Goal: Task Accomplishment & Management: Complete application form

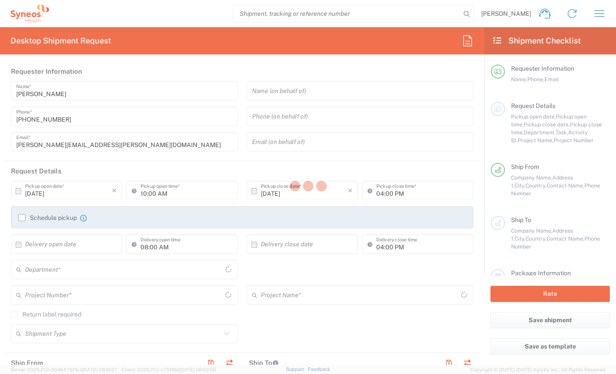
type input "[GEOGRAPHIC_DATA]"
type input "8350"
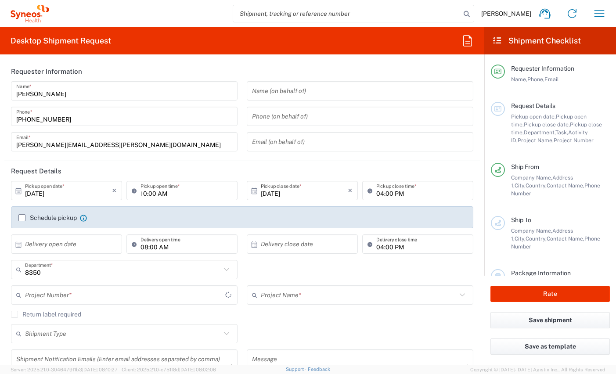
type input "[GEOGRAPHIC_DATA]"
type input "Syneos Health Clinical [GEOGRAPHIC_DATA]"
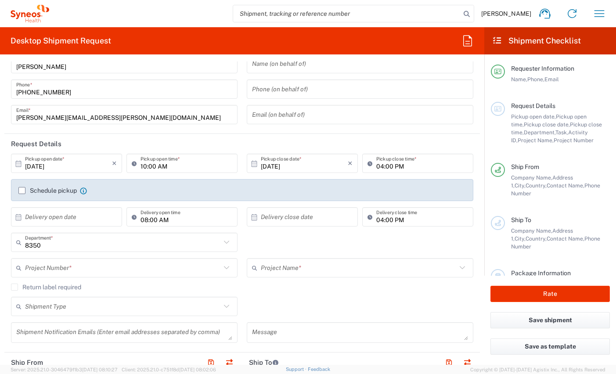
scroll to position [22, 0]
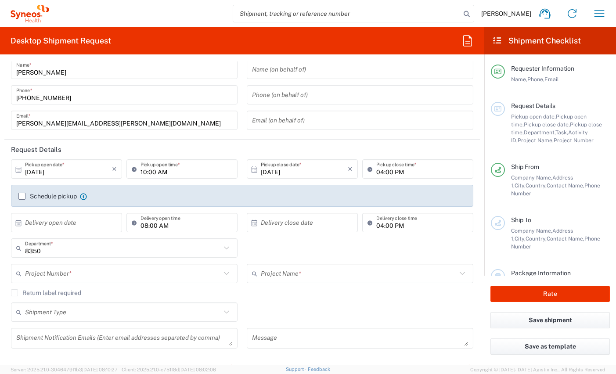
click at [143, 172] on input "10:00 AM" at bounding box center [187, 169] width 92 height 15
type input "12:00 PM"
click at [22, 195] on label "Schedule pickup" at bounding box center [47, 196] width 58 height 7
click at [22, 196] on input "Schedule pickup" at bounding box center [22, 196] width 0 height 0
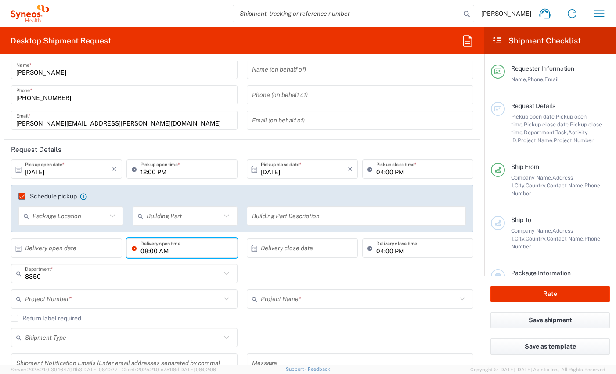
drag, startPoint x: 179, startPoint y: 245, endPoint x: 184, endPoint y: 247, distance: 4.9
click at [179, 245] on input "08:00 AM" at bounding box center [187, 248] width 92 height 15
type input ":00 AM"
drag, startPoint x: 207, startPoint y: 250, endPoint x: 343, endPoint y: 263, distance: 136.7
click at [112, 246] on div "× Delivery open date Cancel Apply :00 AM Delivery open time" at bounding box center [124, 250] width 231 height 25
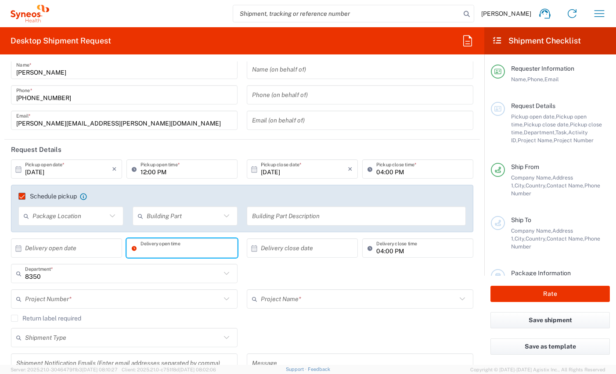
drag, startPoint x: 336, startPoint y: 250, endPoint x: 349, endPoint y: 252, distance: 13.8
click at [331, 250] on div "× Delivery close date Cancel Apply 04:00 PM Delivery close time" at bounding box center [360, 250] width 231 height 25
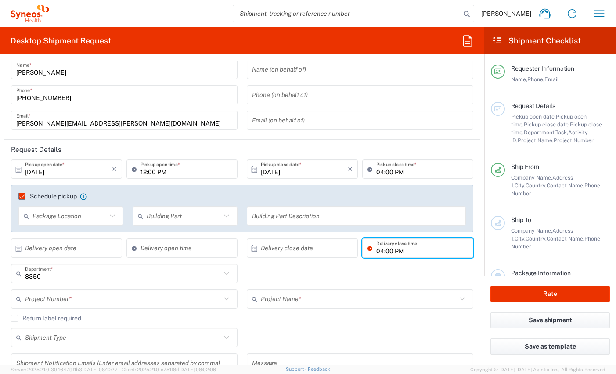
drag, startPoint x: 407, startPoint y: 252, endPoint x: 368, endPoint y: 248, distance: 39.2
click at [368, 248] on div "04:00 PM Delivery close time" at bounding box center [417, 247] width 111 height 19
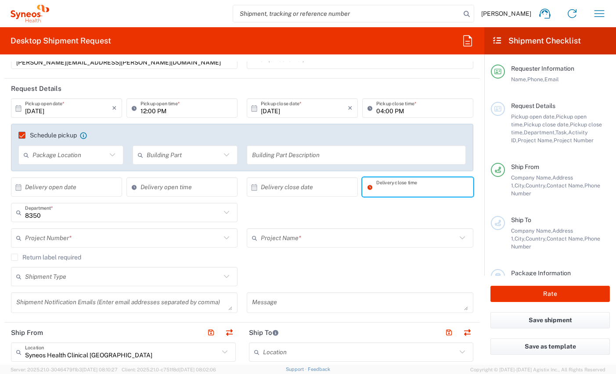
scroll to position [80, 0]
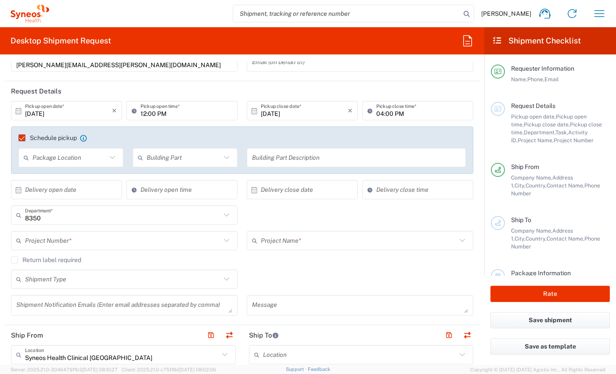
type input "09:20 AM"
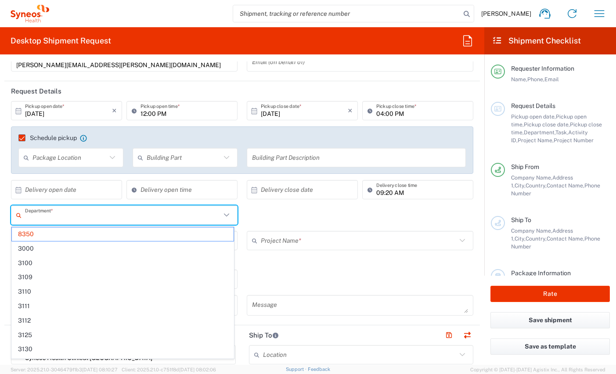
click at [71, 221] on input "text" at bounding box center [123, 215] width 196 height 15
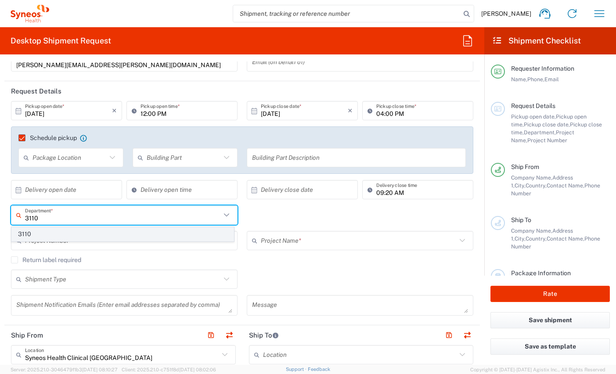
type input "3110"
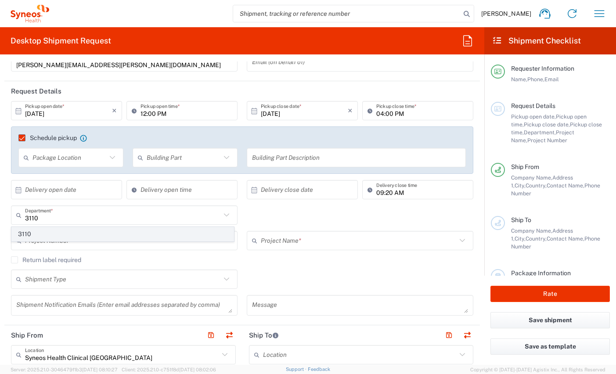
click at [67, 236] on span "3110" at bounding box center [123, 234] width 222 height 14
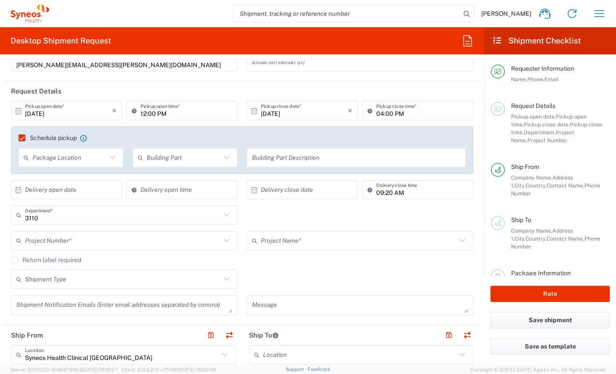
click at [67, 236] on input "text" at bounding box center [123, 240] width 196 height 15
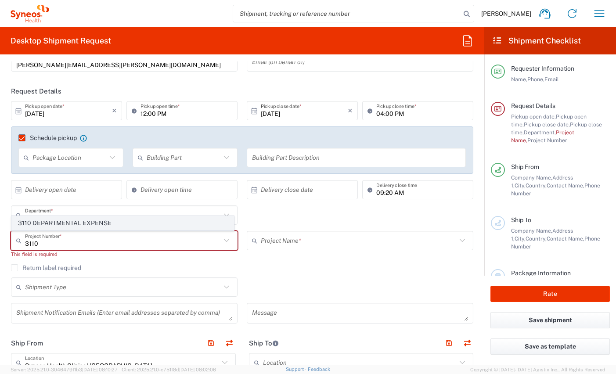
click at [80, 223] on span "3110 DEPARTMENTAL EXPENSE" at bounding box center [123, 224] width 222 height 14
type input "3110 DEPARTMENTAL EXPENSE"
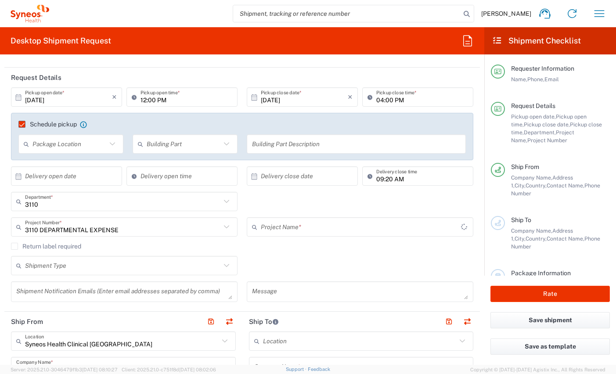
type input "3110 DEPARTMENTAL EXPENSE"
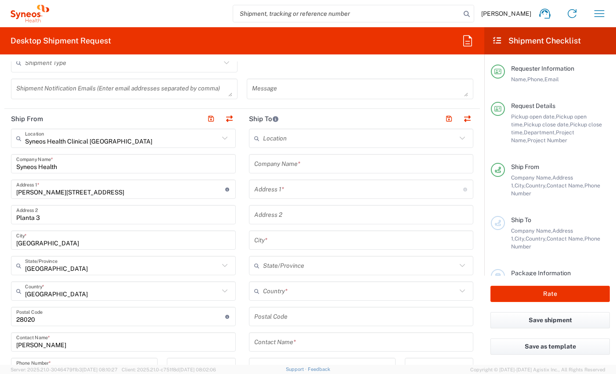
scroll to position [295, 0]
click at [264, 193] on input "text" at bounding box center [358, 190] width 209 height 15
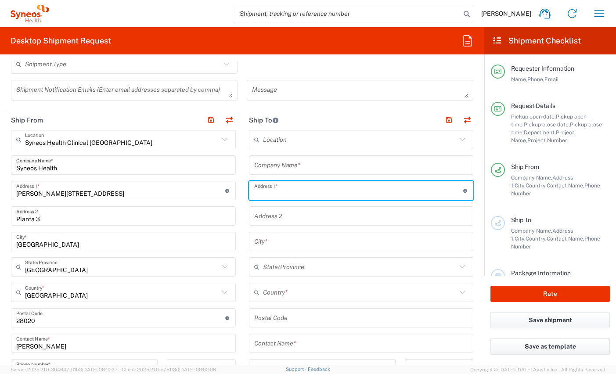
paste input "C/ Miguel de Unamuno, 16, Calet 16, 28660 - Boadilla del Monte"
type input "C/ Miguel de Unamuno, 16, Calet 16, 28660 - Boadilla del Monte"
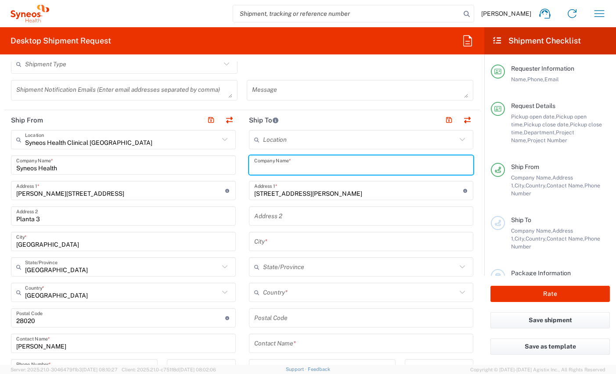
click at [283, 166] on input "text" at bounding box center [361, 165] width 214 height 15
type input "S"
type input "Syneos Health Clinical [GEOGRAPHIC_DATA]"
click at [275, 319] on input "undefined" at bounding box center [361, 317] width 214 height 15
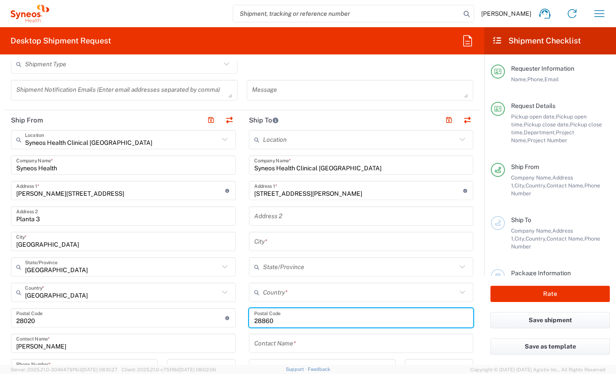
type input "28860"
click at [297, 295] on input "text" at bounding box center [360, 292] width 194 height 15
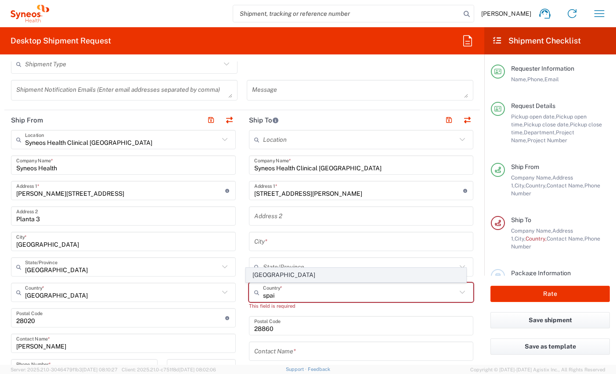
click at [257, 274] on span "[GEOGRAPHIC_DATA]" at bounding box center [356, 275] width 220 height 14
type input "[GEOGRAPHIC_DATA]"
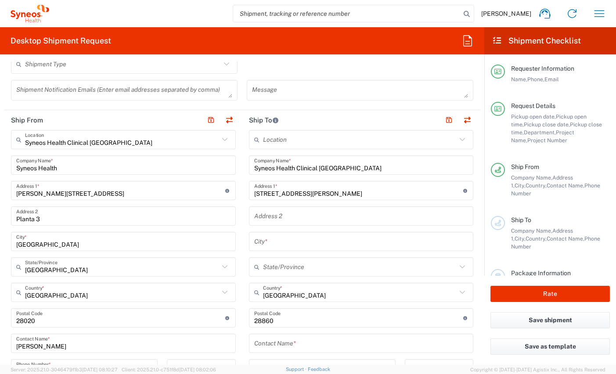
click at [264, 245] on input "text" at bounding box center [361, 241] width 214 height 15
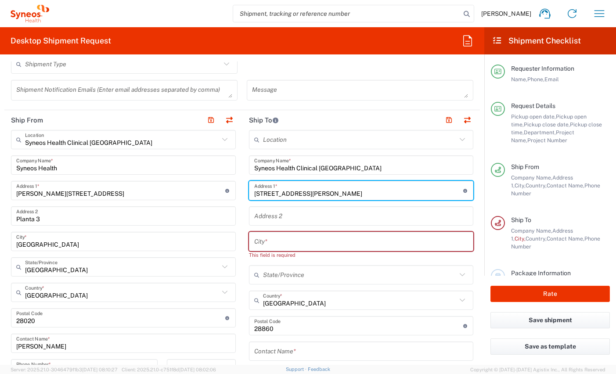
drag, startPoint x: 438, startPoint y: 194, endPoint x: 376, endPoint y: 195, distance: 61.9
click at [376, 195] on input "C/ Miguel de Unamuno, 16, Calet 16, 28660 - Boadilla del Monte" at bounding box center [358, 190] width 209 height 15
type input "C/ Miguel de Unamuno, 16, Calet 16, 28660 -"
click at [385, 235] on input "text" at bounding box center [361, 241] width 214 height 15
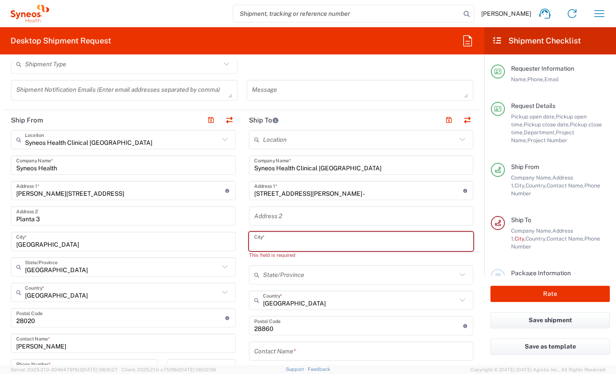
paste input "[GEOGRAPHIC_DATA]"
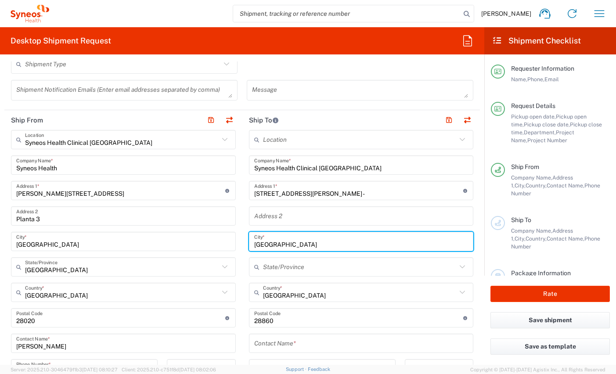
type input "[GEOGRAPHIC_DATA]"
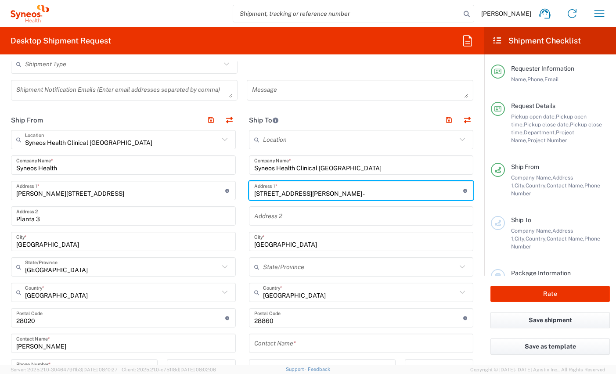
drag, startPoint x: 388, startPoint y: 196, endPoint x: 351, endPoint y: 195, distance: 37.3
click at [351, 195] on input "C/ Miguel de Unamuno, 16, Calet 16, 28660 -" at bounding box center [358, 190] width 209 height 15
type input "C/ Miguel de Unamuno, 16, Calet 16"
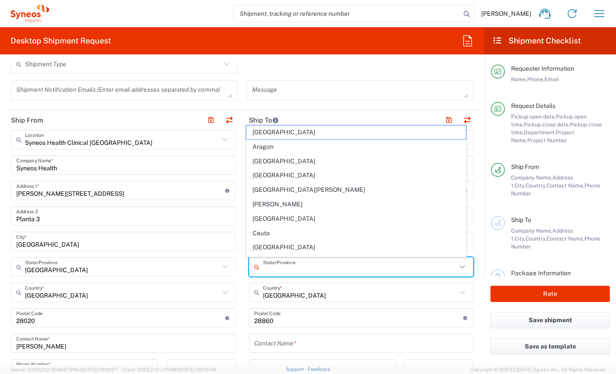
click at [331, 269] on input "text" at bounding box center [360, 267] width 194 height 15
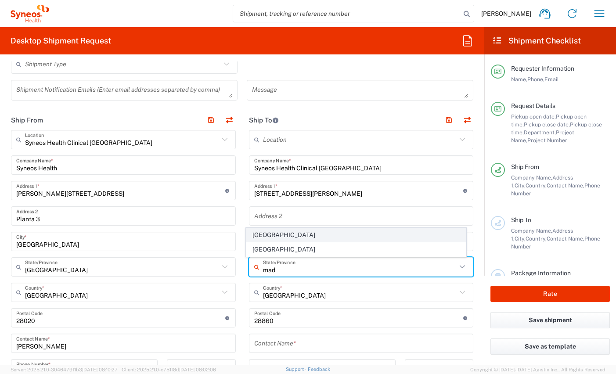
click at [257, 239] on span "[GEOGRAPHIC_DATA]" at bounding box center [356, 235] width 220 height 14
type input "[GEOGRAPHIC_DATA]"
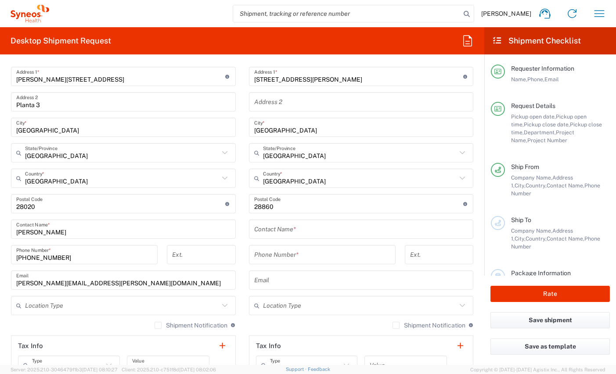
scroll to position [408, 0]
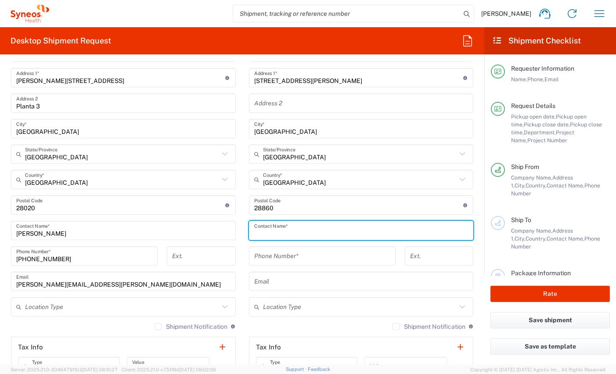
click at [292, 231] on input "text" at bounding box center [361, 230] width 214 height 15
paste input "Retrieving data. Wait a few seconds and try to cut or copy again."
type input "Retrieving data. Wait a few seconds and try to cut or copy again."
drag, startPoint x: 319, startPoint y: 238, endPoint x: 223, endPoint y: 231, distance: 96.4
click at [223, 231] on div "Ship From Syneos Health Clinical Spain Location Syneos Health Clinical Spain Ad…" at bounding box center [242, 218] width 476 height 443
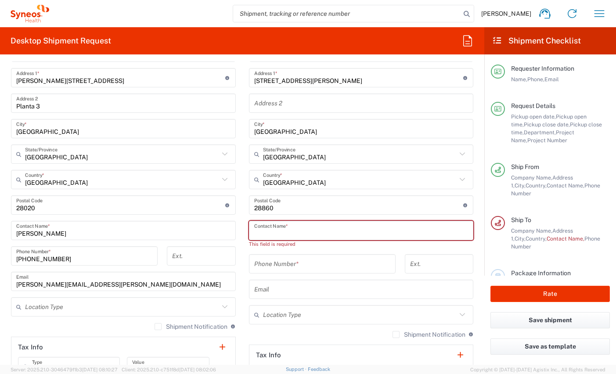
paste input "Gómez-Delgado Gutiérrez del Solar, Marina"
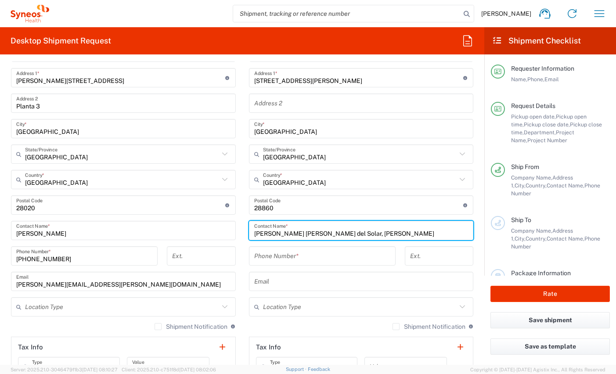
click at [368, 233] on input "Gómez-Delgado Gutiérrez del Solar, Marina" at bounding box center [361, 230] width 214 height 15
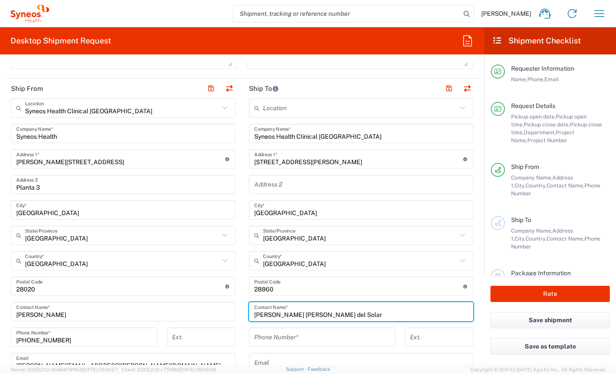
scroll to position [352, 0]
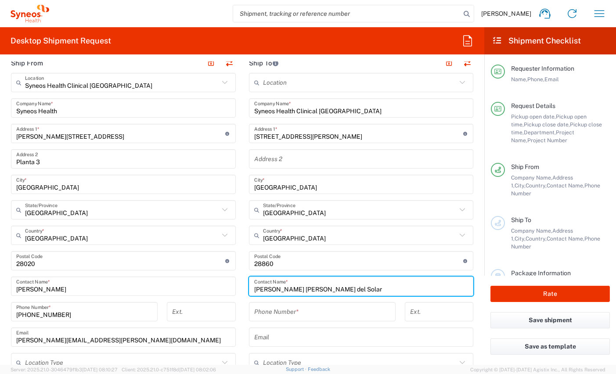
click at [254, 289] on input "Gómez-Delgado Gutiérrez del Solar" at bounding box center [361, 286] width 214 height 15
paste input "Marina"
type input "[PERSON_NAME] [PERSON_NAME] del Solar"
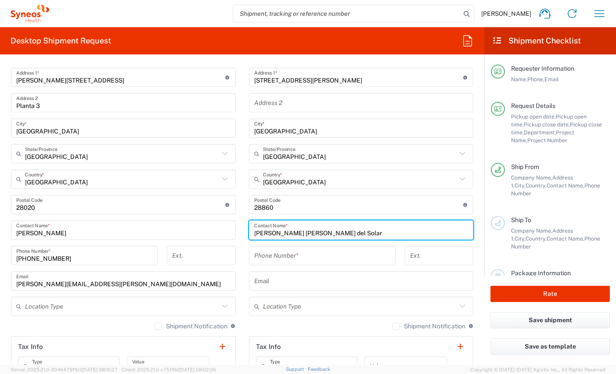
scroll to position [411, 0]
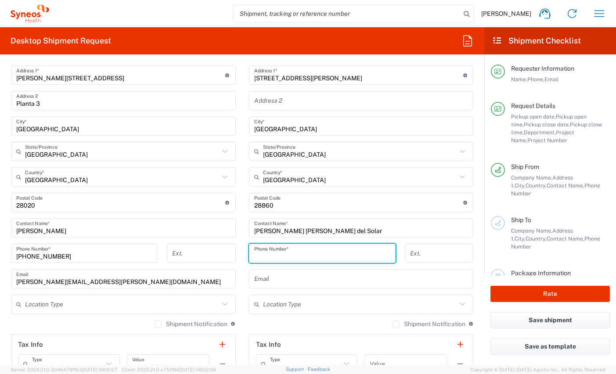
click at [280, 257] on input "tel" at bounding box center [322, 253] width 136 height 15
paste input "+34 (609) 168438"
drag, startPoint x: 281, startPoint y: 255, endPoint x: 330, endPoint y: 263, distance: 50.3
click at [281, 255] on input "+34 (609) 168438" at bounding box center [322, 253] width 136 height 15
type input "[PHONE_NUMBER]"
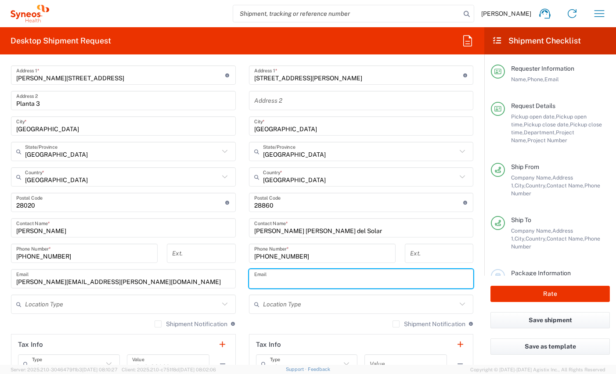
click at [263, 282] on input "text" at bounding box center [361, 278] width 214 height 15
paste input "[EMAIL_ADDRESS][DOMAIN_NAME]"
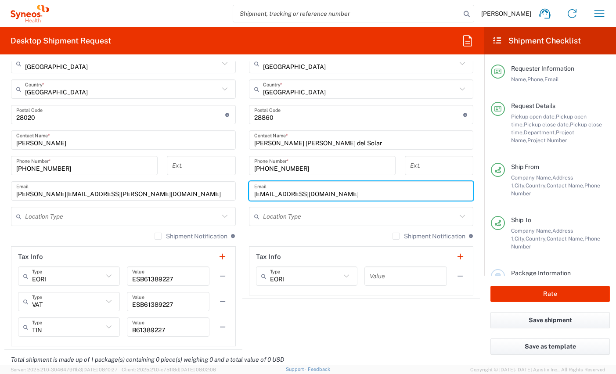
scroll to position [515, 0]
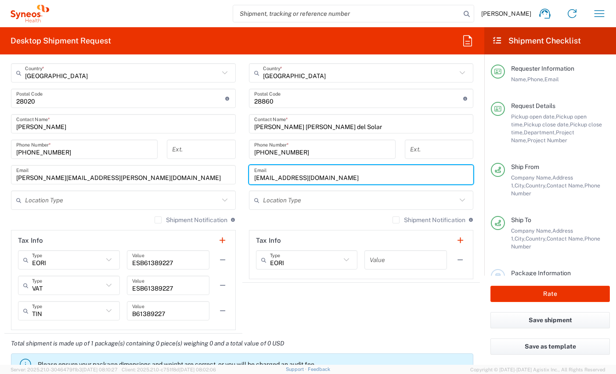
type input "[EMAIL_ADDRESS][DOMAIN_NAME]"
click at [393, 220] on label "Shipment Notification" at bounding box center [429, 220] width 73 height 7
click at [396, 220] on input "Shipment Notification" at bounding box center [396, 220] width 0 height 0
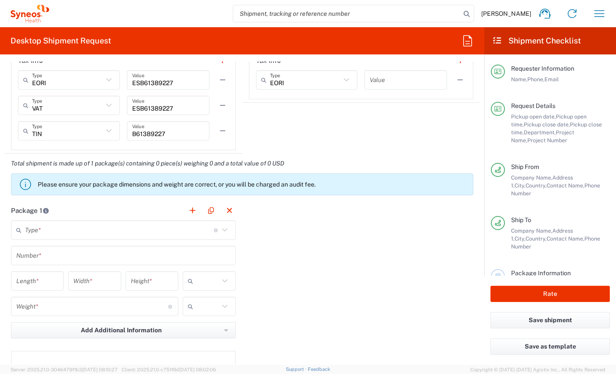
scroll to position [694, 0]
click at [222, 232] on icon at bounding box center [224, 230] width 11 height 11
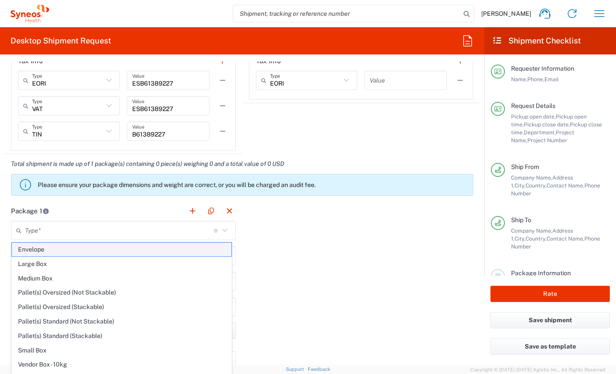
click at [152, 250] on span "Envelope" at bounding box center [122, 250] width 220 height 14
type input "Envelope"
type input "1"
type input "9.5"
type input "12.5"
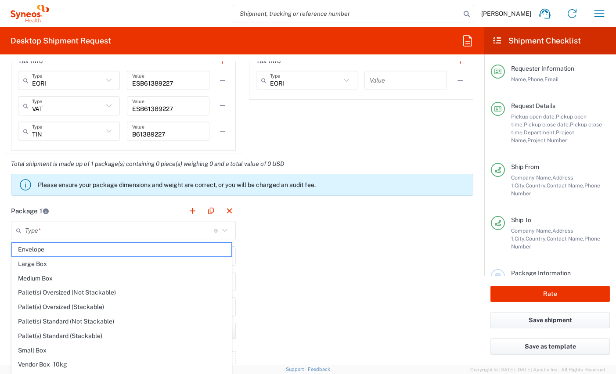
type input "0.25"
type input "in"
type input "0.45"
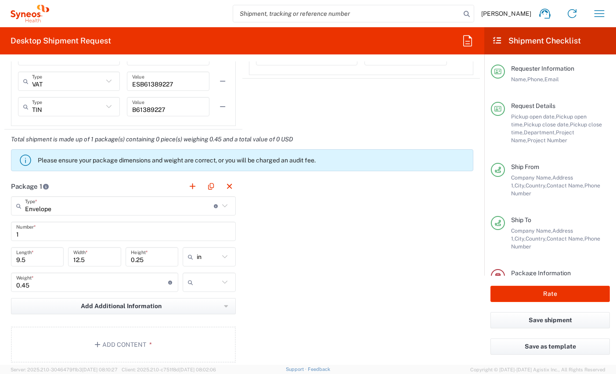
scroll to position [728, 0]
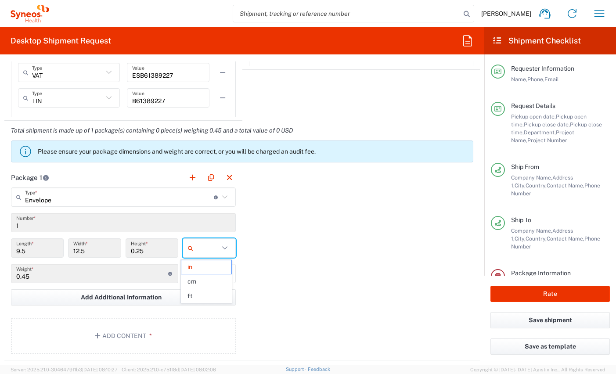
click at [207, 247] on input "text" at bounding box center [208, 248] width 22 height 14
click at [192, 287] on span "cm" at bounding box center [206, 282] width 51 height 14
type input "24.13"
type input "31.75"
type input "0.64"
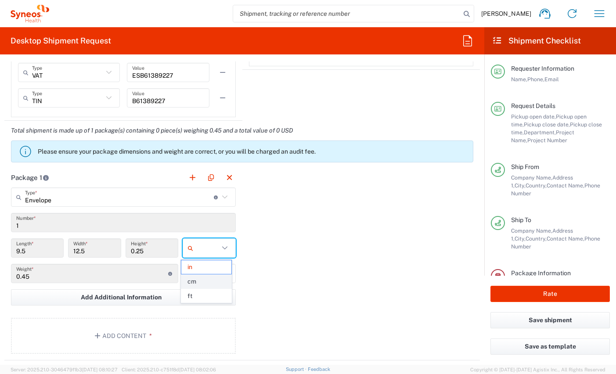
type input "cm"
click at [206, 278] on input "text" at bounding box center [208, 274] width 22 height 14
click at [200, 292] on span "kgs" at bounding box center [206, 293] width 51 height 14
type input "kgs"
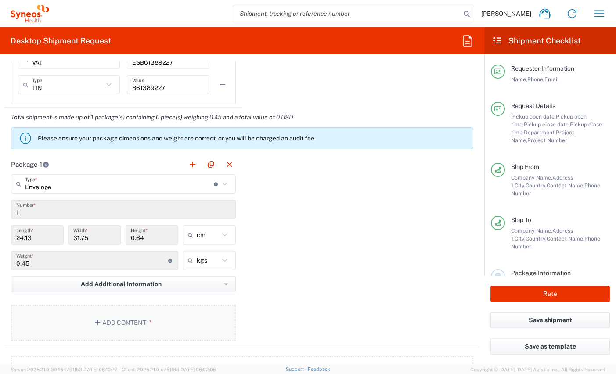
click at [119, 321] on button "Add Content *" at bounding box center [123, 323] width 225 height 36
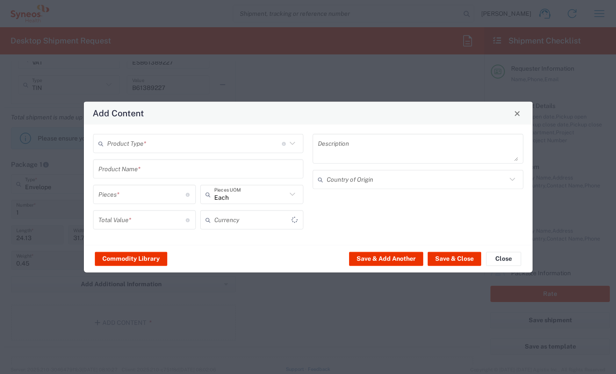
scroll to position [731, 0]
type input "US Dollar"
click at [140, 144] on input "text" at bounding box center [194, 143] width 175 height 15
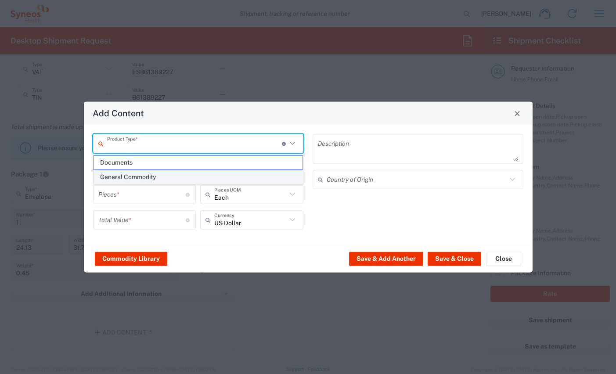
click at [134, 177] on span "General Commodity" at bounding box center [198, 177] width 209 height 14
type input "General Commodity"
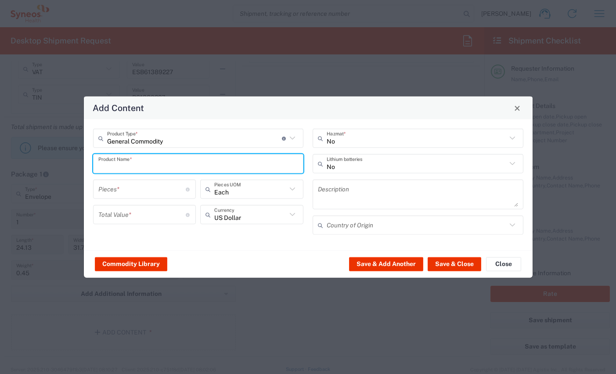
click at [135, 163] on input "text" at bounding box center [198, 163] width 200 height 15
type input "Edenred Card"
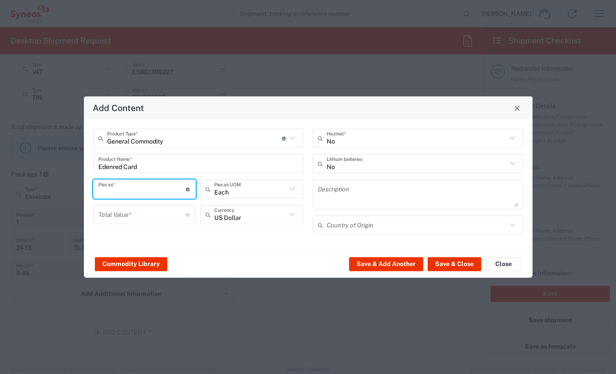
click at [130, 192] on input "number" at bounding box center [142, 188] width 88 height 15
type input "1"
click at [125, 209] on input "number" at bounding box center [142, 214] width 88 height 15
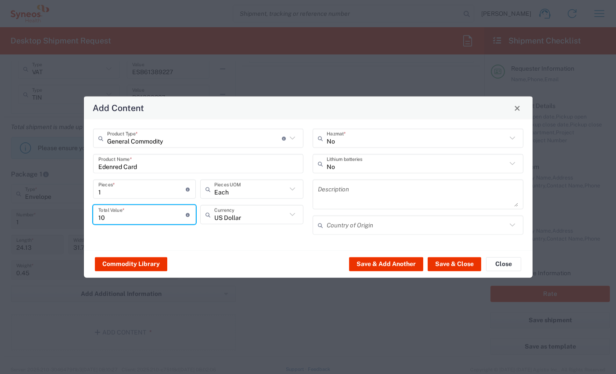
type input "10"
click at [300, 245] on div "General Commodity Product Type * Document: Paper document generated internally …" at bounding box center [308, 184] width 449 height 131
click at [464, 263] on button "Save & Close" at bounding box center [455, 264] width 54 height 14
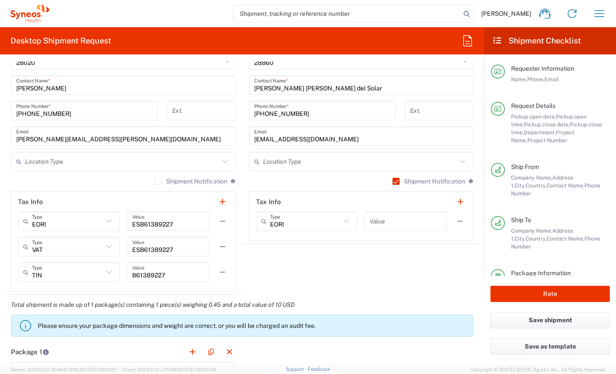
scroll to position [558, 0]
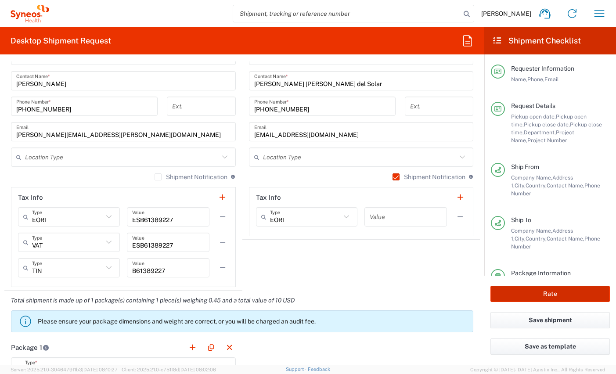
click at [585, 292] on button "Rate" at bounding box center [550, 294] width 119 height 16
type input "3110 DEPARTMENTAL EXPENSE"
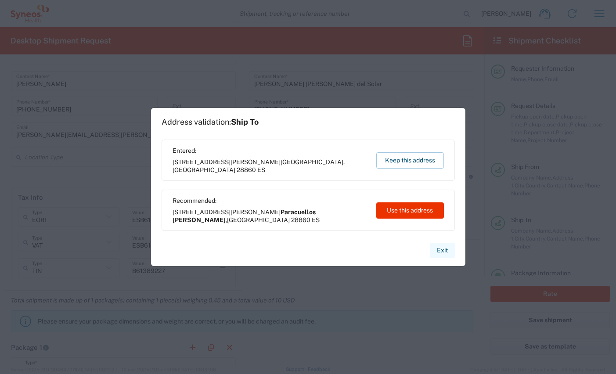
click at [443, 250] on button "Exit" at bounding box center [442, 250] width 25 height 15
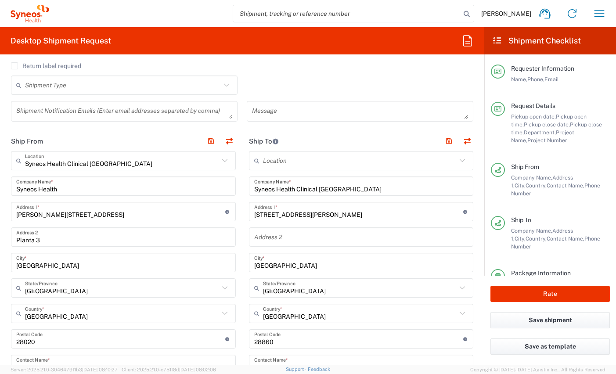
scroll to position [267, 0]
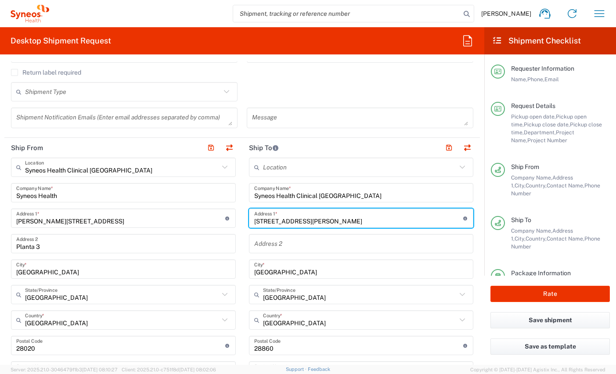
click at [334, 222] on input "C/ Miguel de Unamuno, 16, Calet 16" at bounding box center [358, 218] width 209 height 15
click at [332, 222] on input "C/ Miguel de Unamuno, 16, Calet 16" at bounding box center [358, 218] width 209 height 15
type input "[STREET_ADDRESS][PERSON_NAME]"
click at [340, 234] on div "Address 2" at bounding box center [361, 243] width 225 height 19
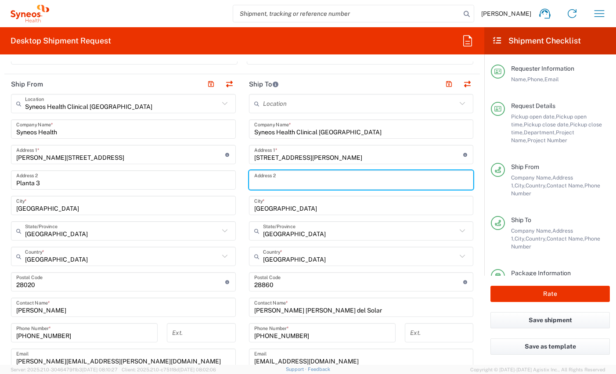
scroll to position [329, 0]
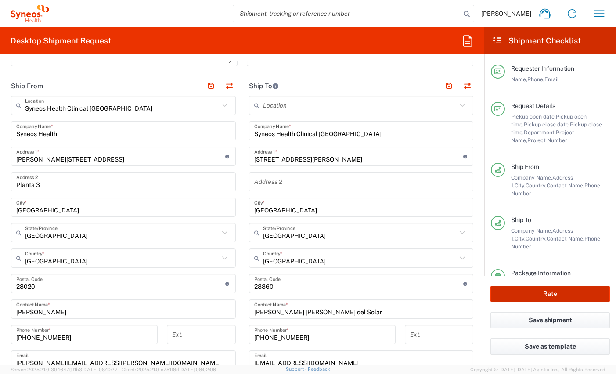
click at [542, 292] on button "Rate" at bounding box center [550, 294] width 119 height 16
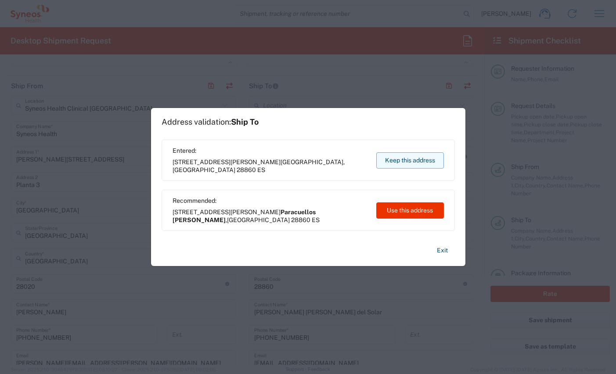
click at [401, 162] on button "Keep this address" at bounding box center [410, 160] width 68 height 16
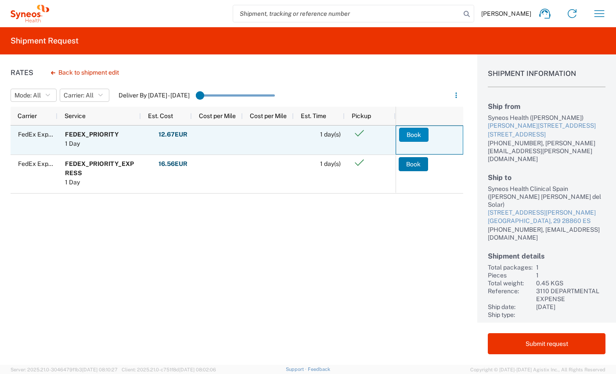
click at [414, 133] on button "Book" at bounding box center [413, 135] width 29 height 14
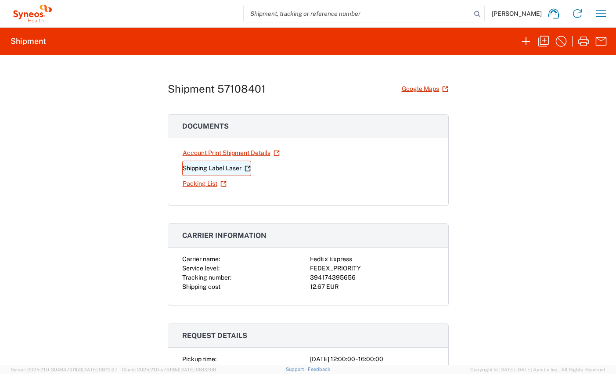
click at [221, 165] on link "Shipping Label Laser" at bounding box center [216, 168] width 69 height 15
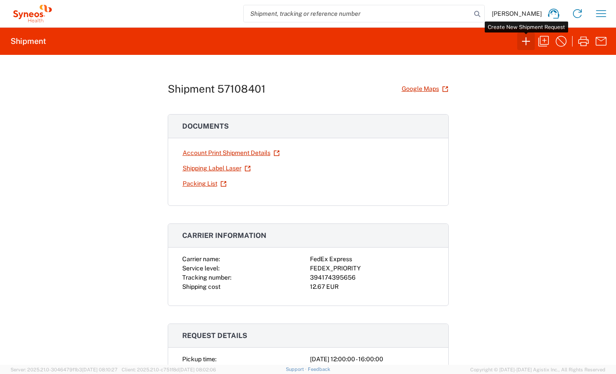
click at [524, 40] on icon "button" at bounding box center [526, 41] width 14 height 14
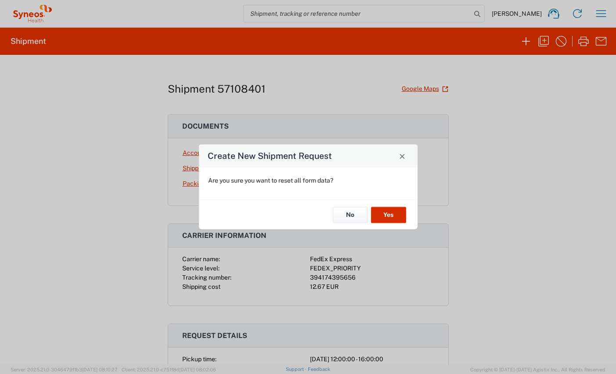
click at [387, 215] on button "Yes" at bounding box center [388, 215] width 35 height 16
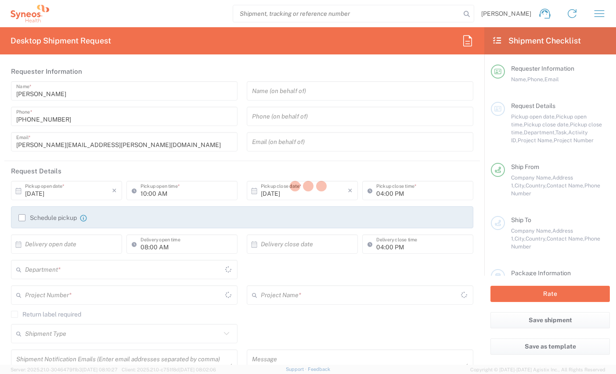
type input "[GEOGRAPHIC_DATA]"
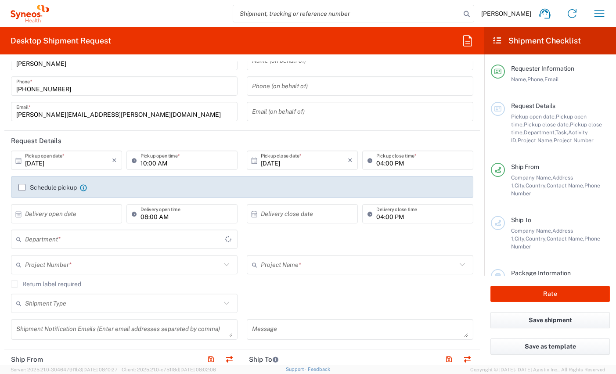
scroll to position [33, 0]
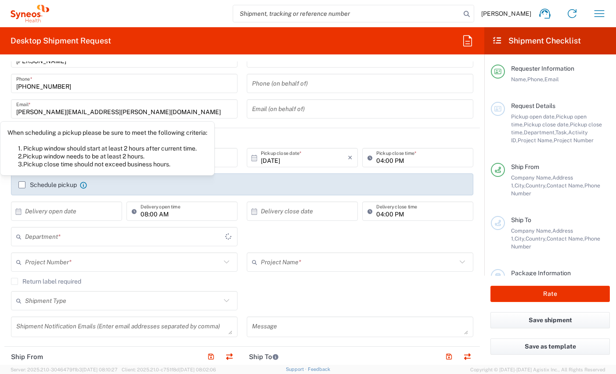
type input "8350"
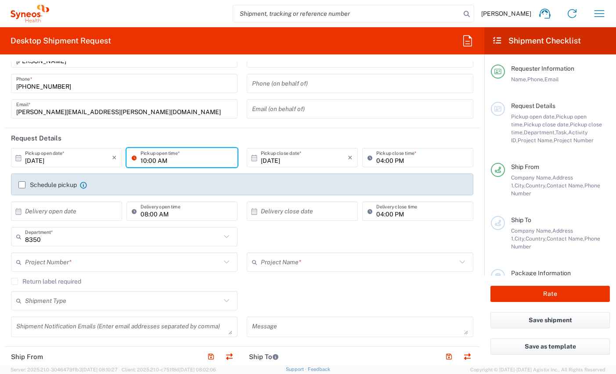
click at [144, 158] on input "10:00 AM" at bounding box center [187, 157] width 92 height 15
type input "12:00 PM"
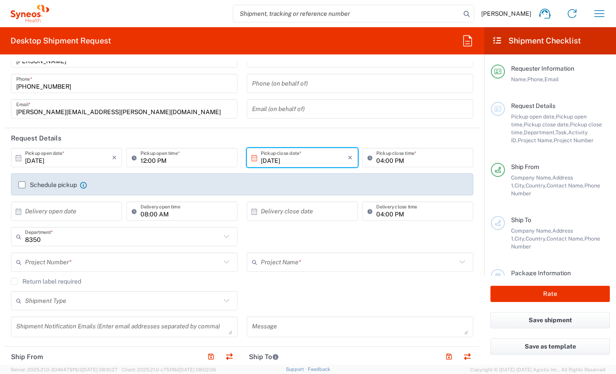
click at [288, 160] on input "[DATE]" at bounding box center [304, 157] width 87 height 15
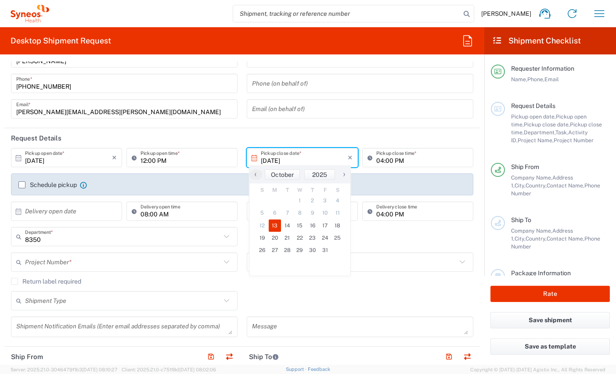
drag, startPoint x: 392, startPoint y: 161, endPoint x: 328, endPoint y: 162, distance: 64.1
click at [392, 161] on input "04:00 PM" at bounding box center [422, 157] width 92 height 15
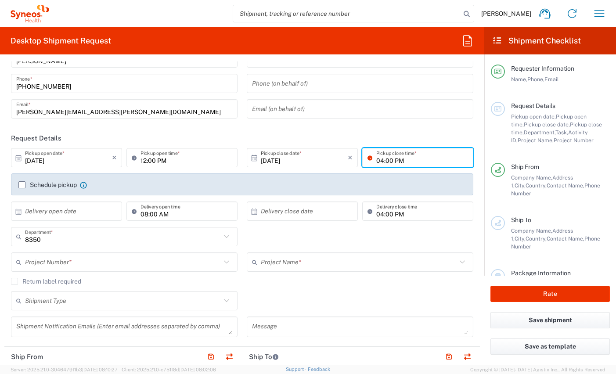
click at [46, 187] on label "Schedule pickup" at bounding box center [47, 184] width 58 height 7
click at [22, 185] on input "Schedule pickup" at bounding box center [22, 185] width 0 height 0
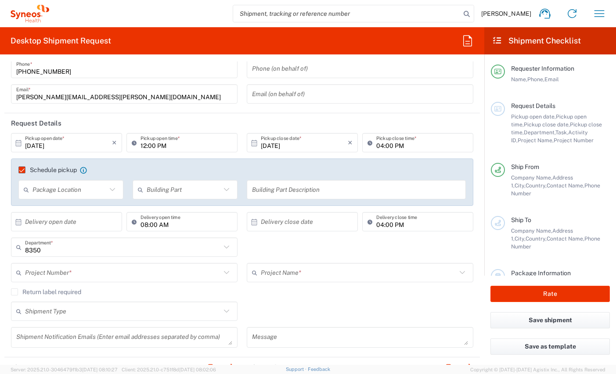
scroll to position [66, 0]
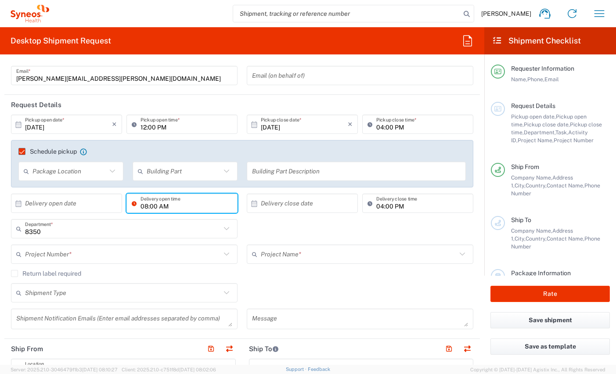
click at [191, 208] on input "08:00 AM" at bounding box center [187, 203] width 92 height 15
type input ":00 AM"
drag, startPoint x: 182, startPoint y: 208, endPoint x: 128, endPoint y: 206, distance: 54.1
click at [128, 206] on div ":00 AM Delivery open time" at bounding box center [181, 203] width 111 height 19
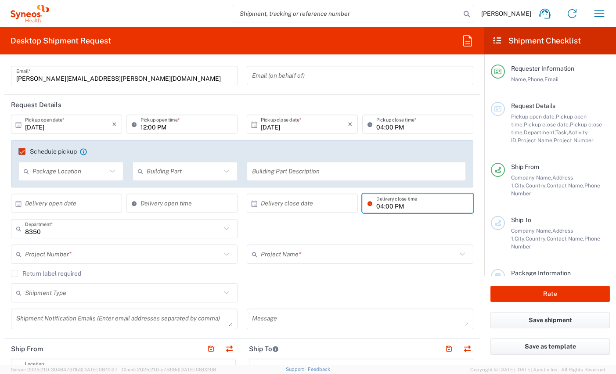
click at [365, 206] on div "04:00 PM Delivery close time" at bounding box center [417, 203] width 111 height 19
type input "M"
click at [95, 235] on input "text" at bounding box center [123, 228] width 196 height 15
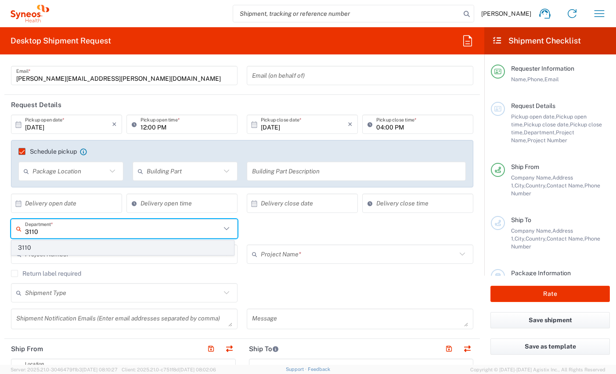
type input "3110"
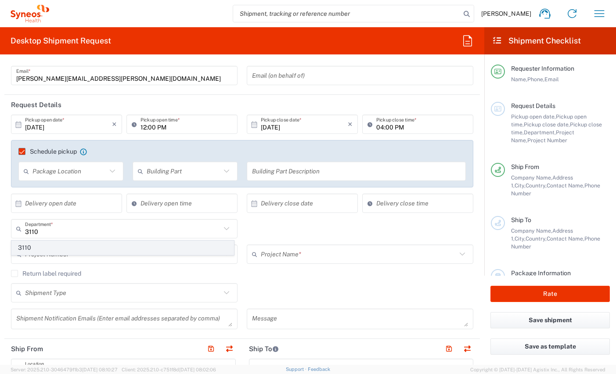
click at [49, 246] on span "3110" at bounding box center [123, 248] width 222 height 14
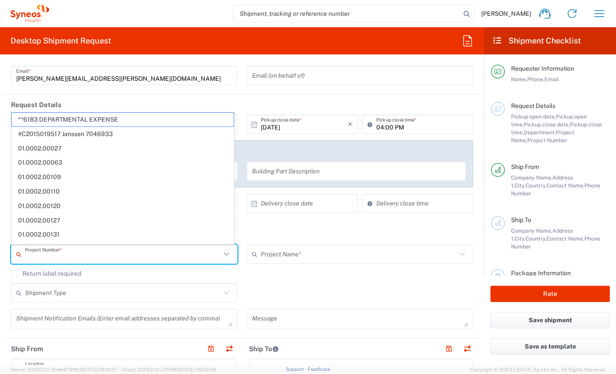
click at [47, 255] on input "text" at bounding box center [123, 254] width 196 height 15
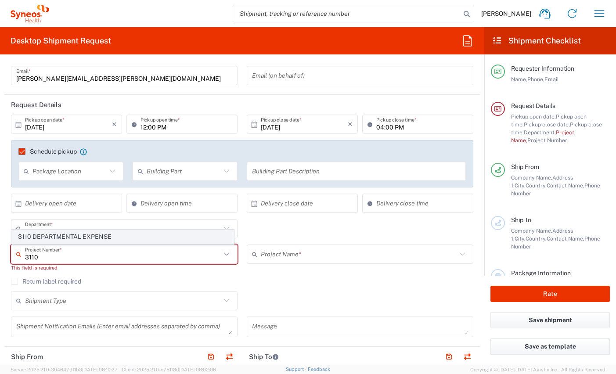
click at [58, 237] on span "3110 DEPARTMENTAL EXPENSE" at bounding box center [123, 237] width 222 height 14
type input "3110 DEPARTMENTAL EXPENSE"
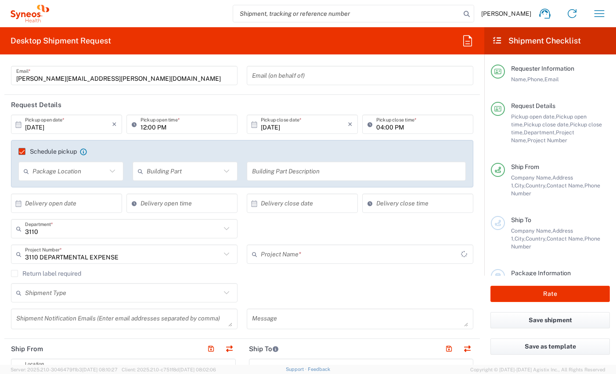
type input "3110 DEPARTMENTAL EXPENSE"
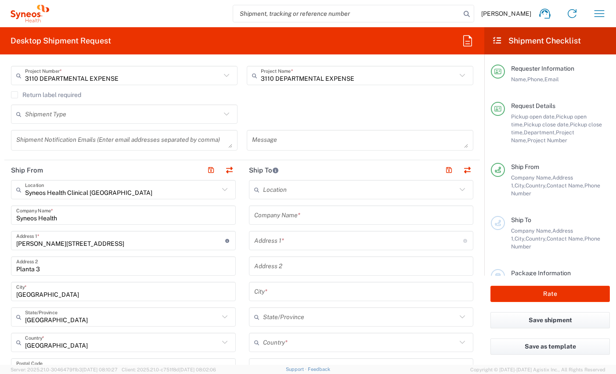
scroll to position [245, 0]
click at [263, 217] on input "text" at bounding box center [361, 214] width 214 height 15
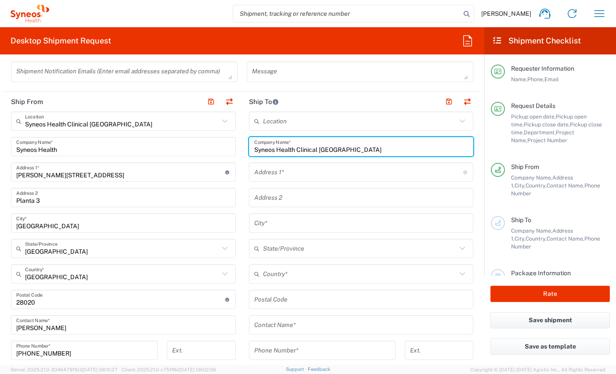
scroll to position [314, 0]
type input "Syneos Health Clinical [GEOGRAPHIC_DATA]"
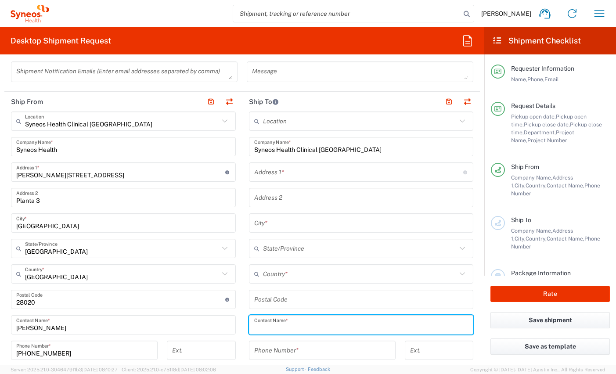
click at [286, 325] on input "text" at bounding box center [361, 325] width 214 height 15
paste input "Salinas Ortin, Carla"
click at [298, 330] on input "Salinas Ortin, Carla" at bounding box center [361, 325] width 214 height 15
paste input "Carla"
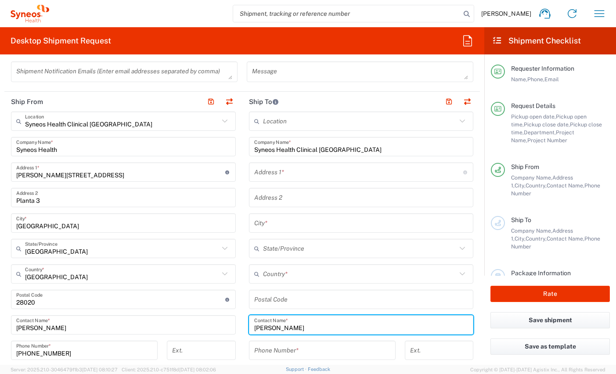
type input "[PERSON_NAME]"
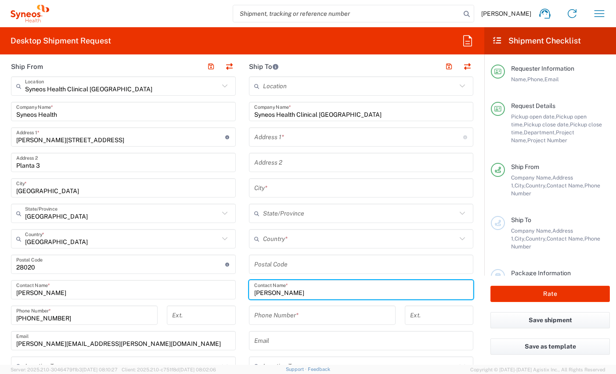
scroll to position [351, 0]
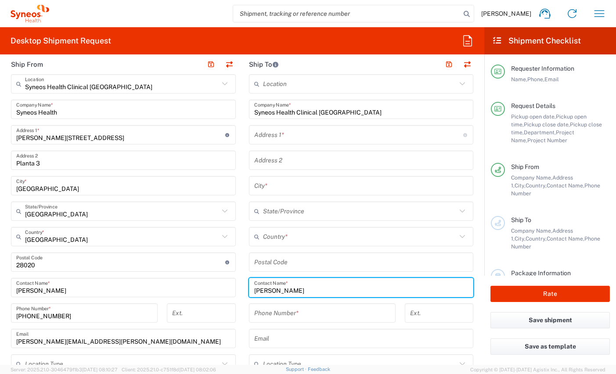
click at [269, 315] on input "tel" at bounding box center [322, 313] width 136 height 15
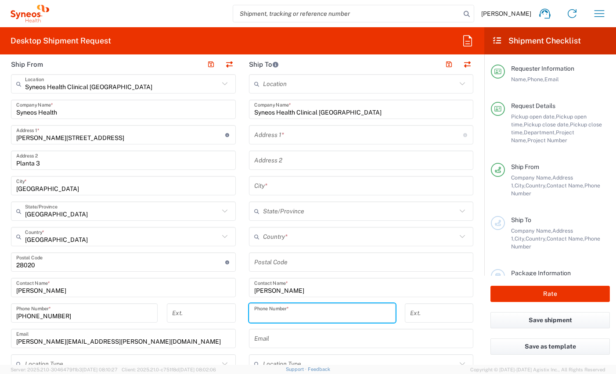
paste input "+34 (633) 971211"
drag, startPoint x: 280, startPoint y: 317, endPoint x: 297, endPoint y: 321, distance: 17.3
click at [281, 317] on input "+34 (633) 971211" at bounding box center [322, 313] width 136 height 15
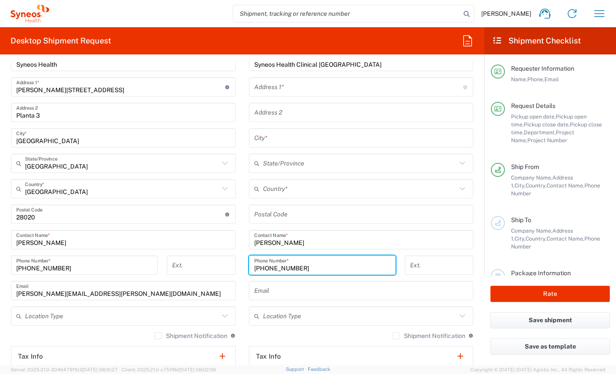
scroll to position [401, 0]
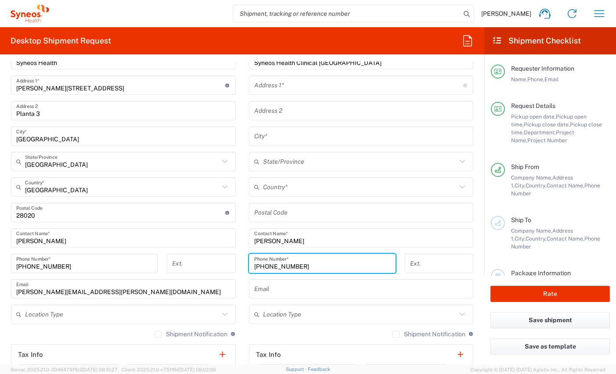
type input "[PHONE_NUMBER]"
click at [393, 334] on label "Shipment Notification" at bounding box center [429, 334] width 73 height 7
click at [396, 334] on input "Shipment Notification" at bounding box center [396, 334] width 0 height 0
click at [278, 285] on input "text" at bounding box center [361, 289] width 214 height 15
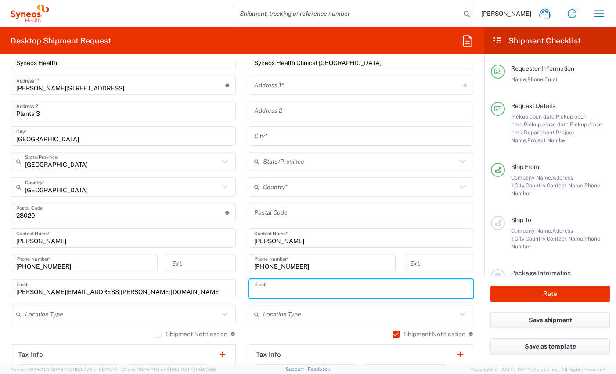
paste input "[PERSON_NAME][EMAIL_ADDRESS][PERSON_NAME][DOMAIN_NAME]"
type input "[PERSON_NAME][EMAIL_ADDRESS][PERSON_NAME][DOMAIN_NAME]"
click at [271, 92] on input "text" at bounding box center [358, 85] width 209 height 15
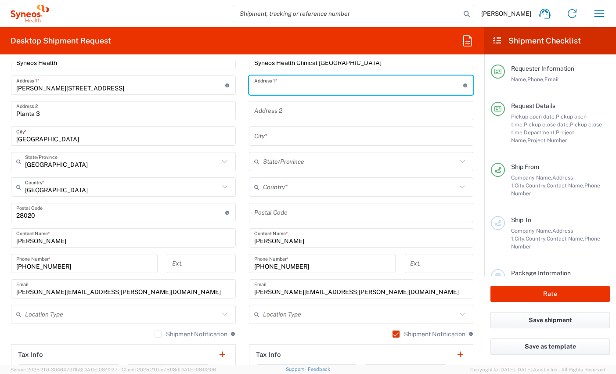
paste input "Carrer Pere Calders, 8, 08750 - Molins de Rei"
drag, startPoint x: 387, startPoint y: 86, endPoint x: 341, endPoint y: 87, distance: 46.6
click at [341, 87] on input "Carrer Pere Calders, 8, 08750 - Molins de Rei" at bounding box center [358, 85] width 209 height 15
type input "Carrer Pere Calders, 8, 08750 -"
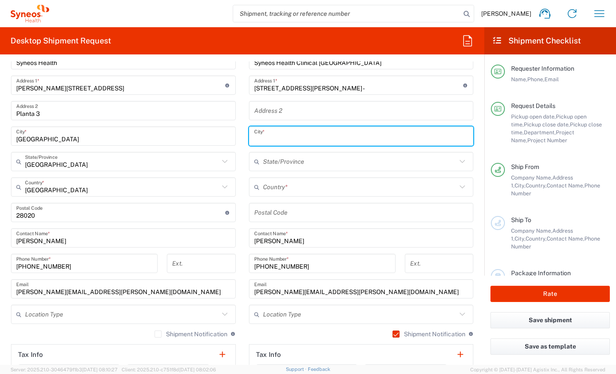
click at [284, 141] on input "text" at bounding box center [361, 136] width 214 height 15
paste input "Molins de Rei"
type input "Molins de Rei"
click at [322, 88] on input "Carrer Pere Calders, 8, 08750 -" at bounding box center [358, 85] width 209 height 15
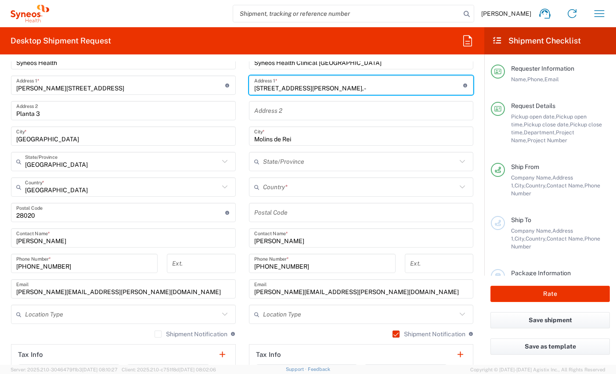
type input "Carrer Pere Calders, 8, -"
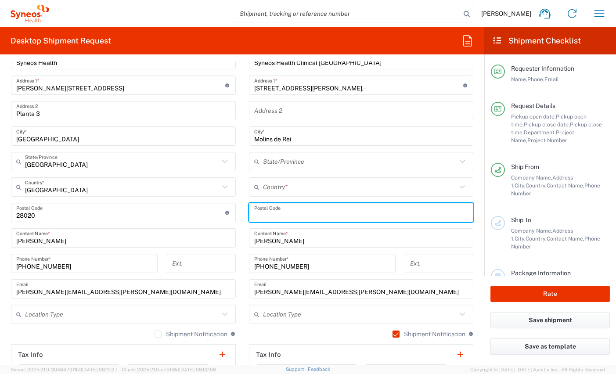
click at [256, 212] on input "undefined" at bounding box center [361, 212] width 214 height 15
paste input "08750"
type input "08750"
click at [367, 87] on input "Carrer Pere Calders, 8, -" at bounding box center [358, 85] width 209 height 15
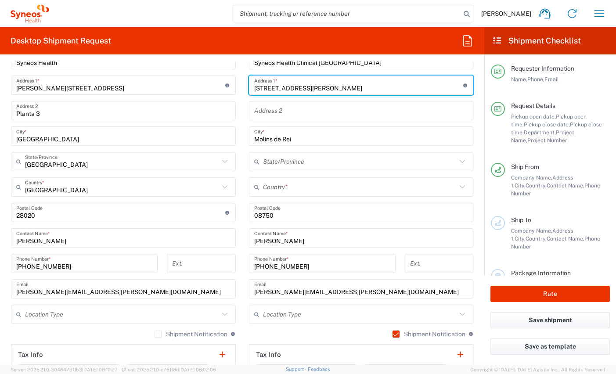
type input "[STREET_ADDRESS][PERSON_NAME]"
click at [265, 186] on input "text" at bounding box center [360, 187] width 194 height 15
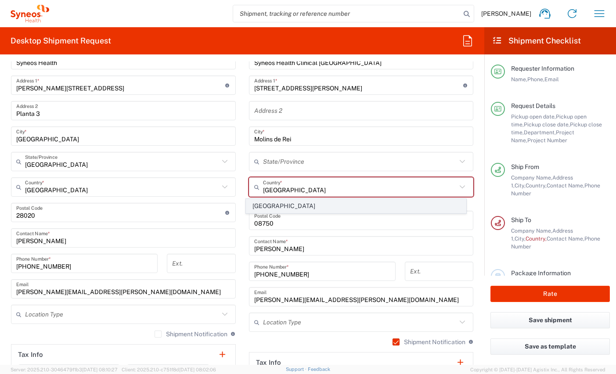
click at [260, 210] on span "[GEOGRAPHIC_DATA]" at bounding box center [356, 206] width 220 height 14
type input "[GEOGRAPHIC_DATA]"
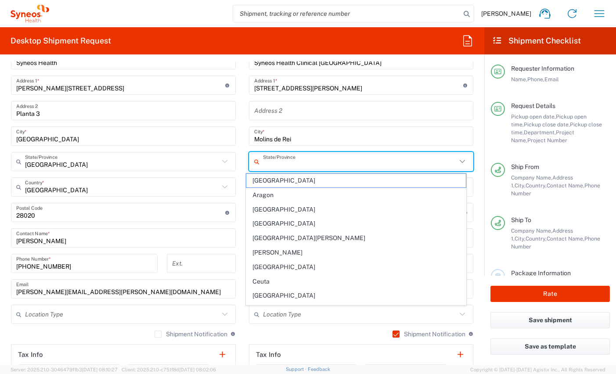
click at [295, 159] on input "text" at bounding box center [360, 161] width 194 height 15
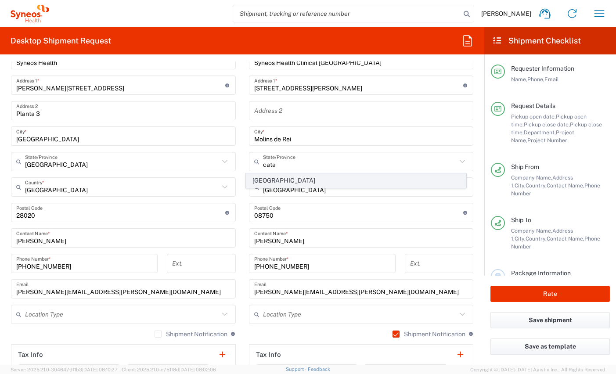
click at [260, 181] on span "[GEOGRAPHIC_DATA]" at bounding box center [356, 181] width 220 height 14
type input "[GEOGRAPHIC_DATA]"
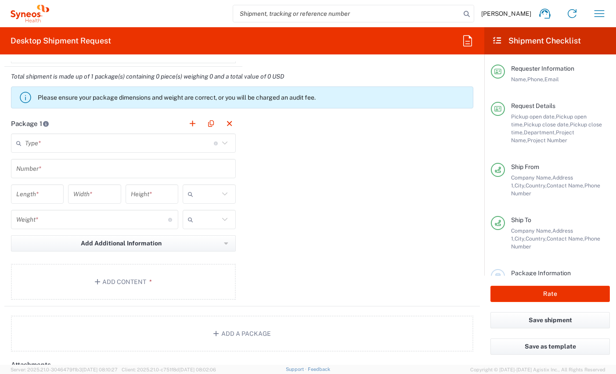
scroll to position [786, 0]
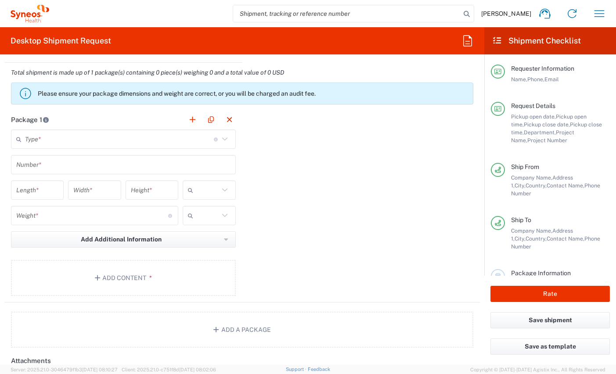
click at [168, 140] on input "text" at bounding box center [119, 139] width 189 height 15
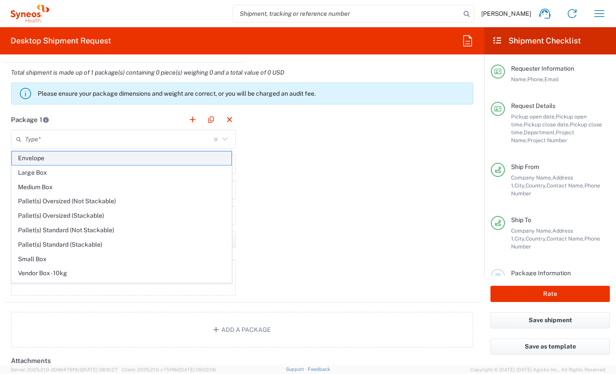
click at [108, 163] on span "Envelope" at bounding box center [122, 159] width 220 height 14
type input "Envelope"
type input "1"
type input "9.5"
type input "12.5"
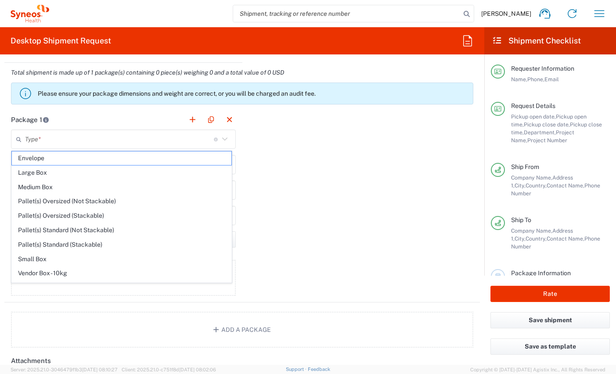
type input "0.25"
type input "in"
type input "0.45"
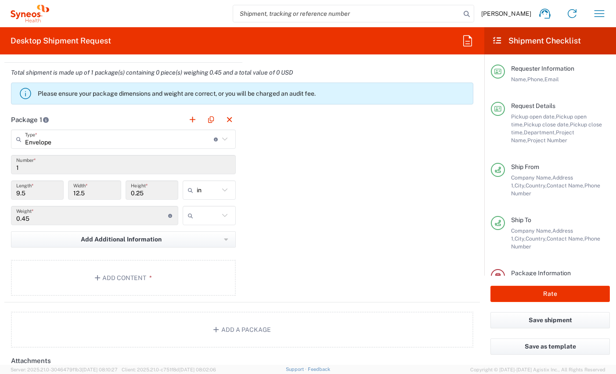
click at [219, 193] on icon at bounding box center [224, 189] width 11 height 11
click at [197, 226] on span "cm" at bounding box center [206, 224] width 51 height 14
type input "24.13"
type input "31.75"
type input "0.64"
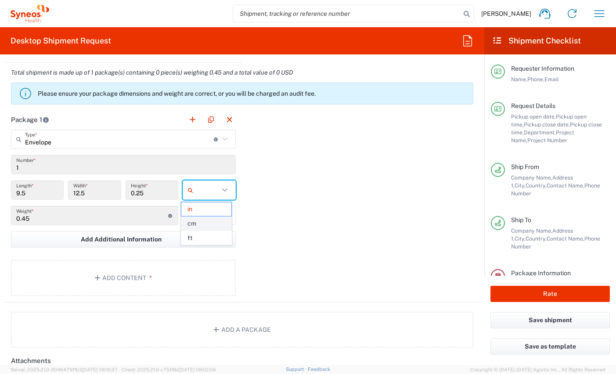
type input "cm"
click at [207, 220] on input "text" at bounding box center [208, 216] width 22 height 14
drag, startPoint x: 201, startPoint y: 240, endPoint x: 145, endPoint y: 244, distance: 56.3
click at [201, 240] on span "kgs" at bounding box center [206, 235] width 51 height 14
type input "kgs"
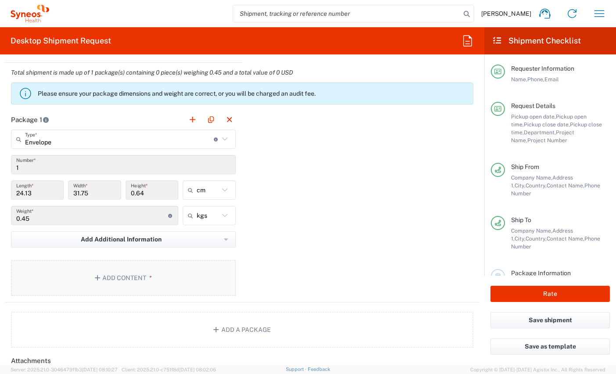
click at [126, 277] on button "Add Content *" at bounding box center [123, 278] width 225 height 36
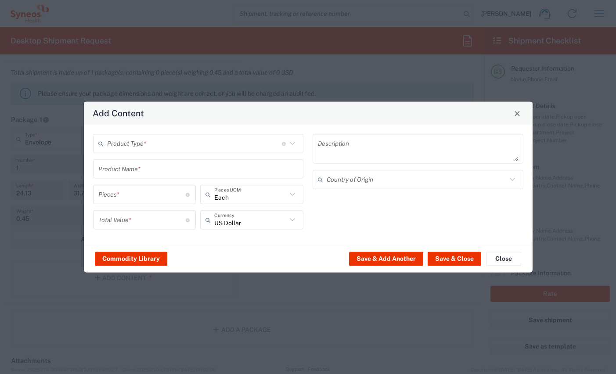
click at [162, 143] on input "text" at bounding box center [194, 143] width 175 height 15
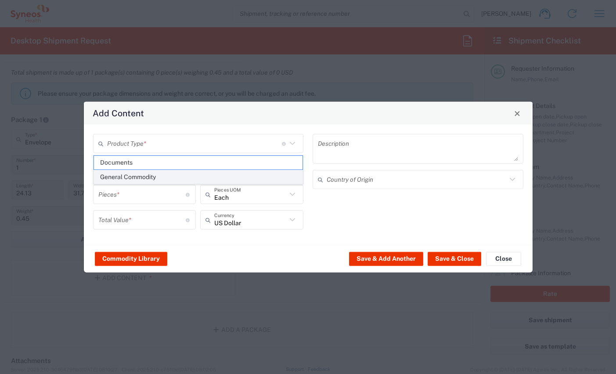
click at [155, 173] on span "General Commodity" at bounding box center [198, 177] width 209 height 14
type input "General Commodity"
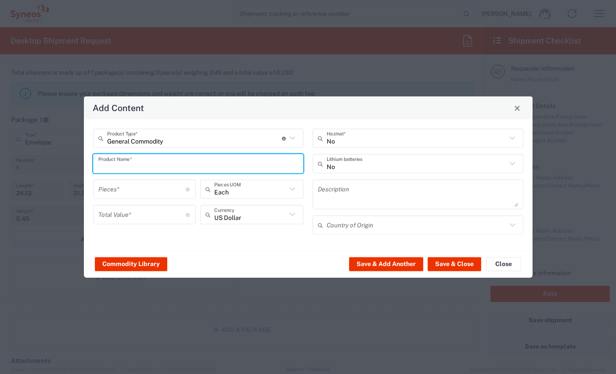
click at [153, 161] on input "text" at bounding box center [198, 163] width 200 height 15
type input "Edenred card"
click at [167, 194] on input "number" at bounding box center [142, 188] width 88 height 15
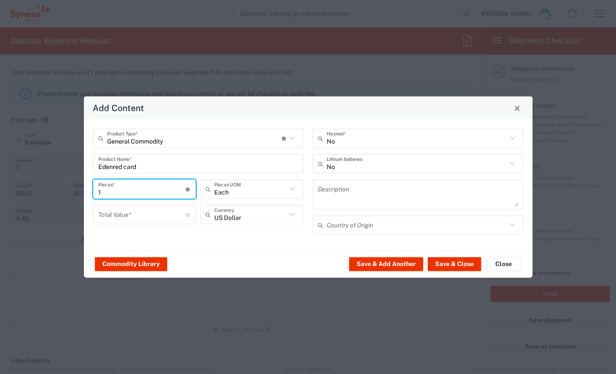
type input "1"
click at [163, 218] on input "number" at bounding box center [142, 214] width 88 height 15
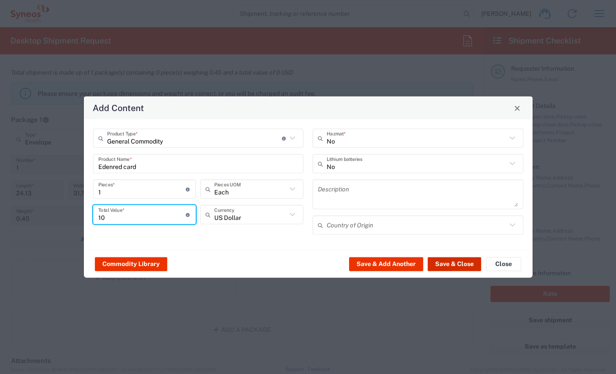
type input "10"
click at [454, 265] on button "Save & Close" at bounding box center [455, 264] width 54 height 14
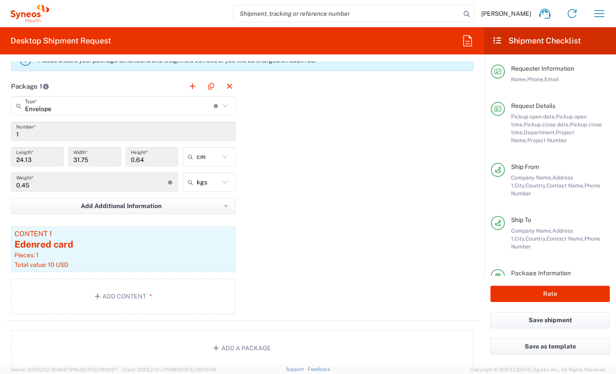
scroll to position [801, 0]
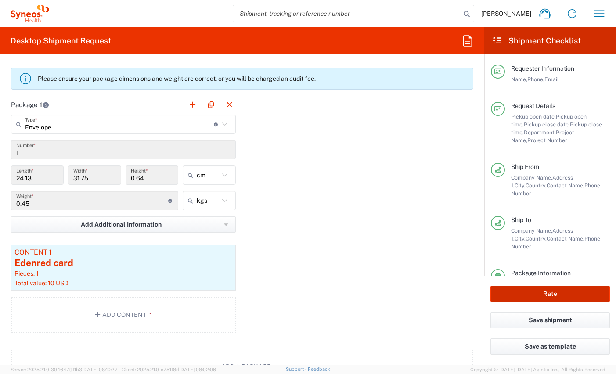
click at [529, 288] on button "Rate" at bounding box center [550, 294] width 119 height 16
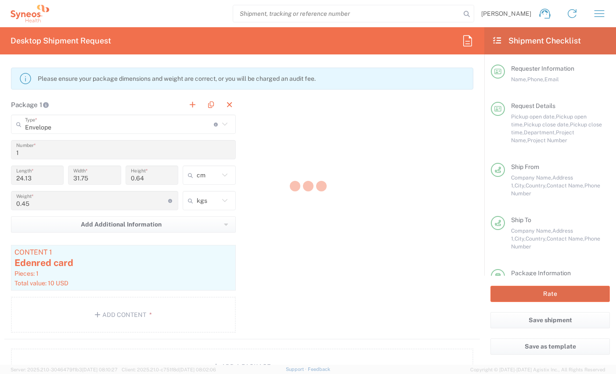
type input "3110 DEPARTMENTAL EXPENSE"
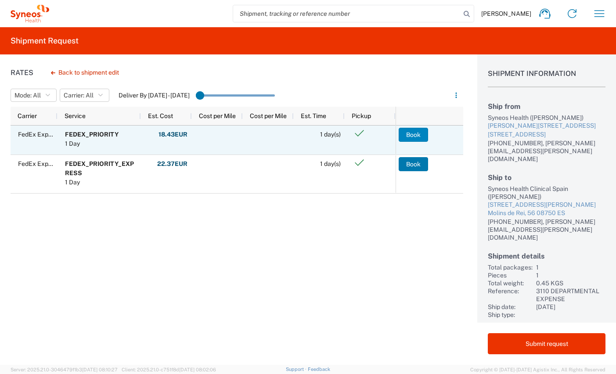
click at [410, 134] on button "Book" at bounding box center [413, 135] width 29 height 14
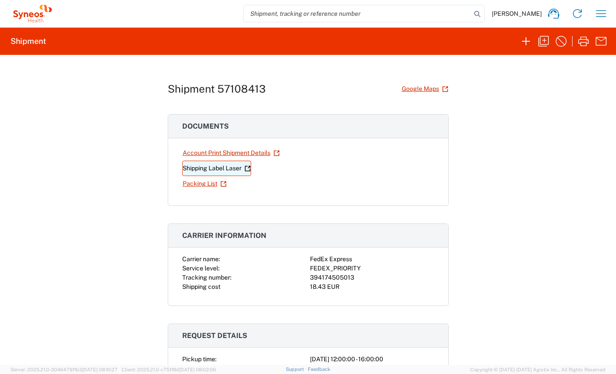
click at [233, 167] on link "Shipping Label Laser" at bounding box center [216, 168] width 69 height 15
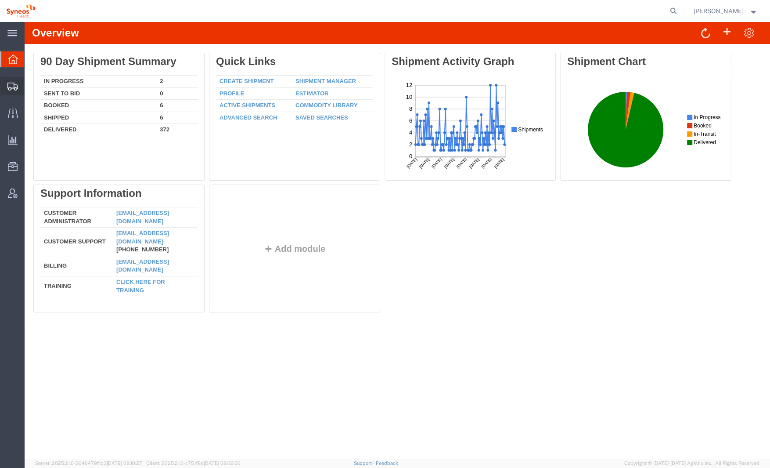
click at [17, 92] on div at bounding box center [12, 86] width 25 height 18
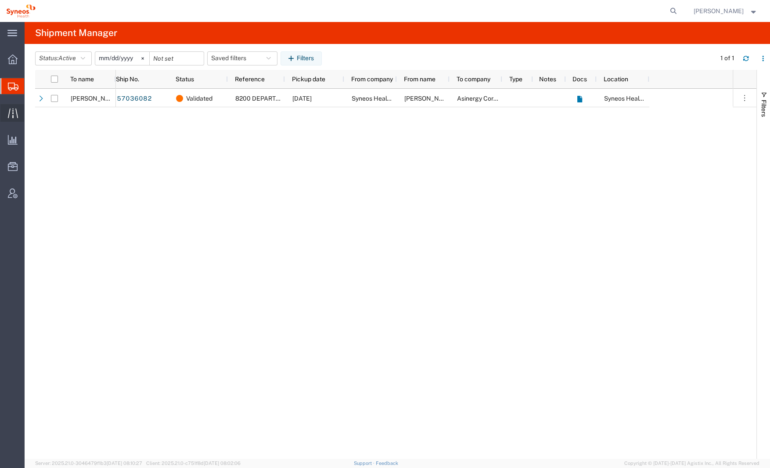
click at [10, 115] on icon at bounding box center [13, 113] width 10 height 10
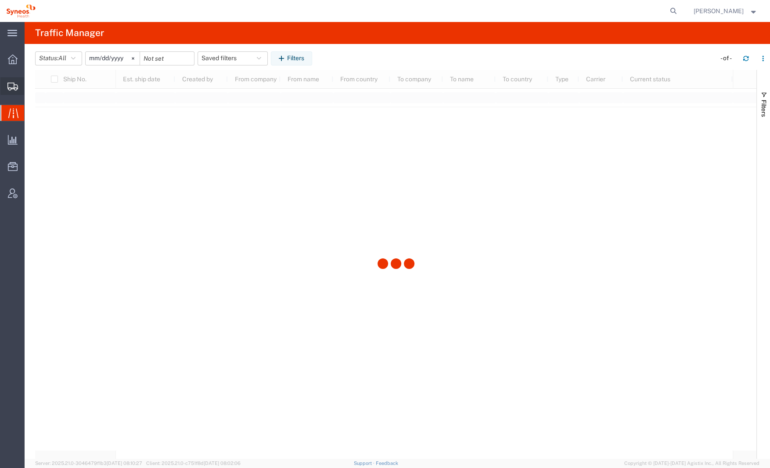
click at [8, 86] on icon at bounding box center [12, 87] width 11 height 8
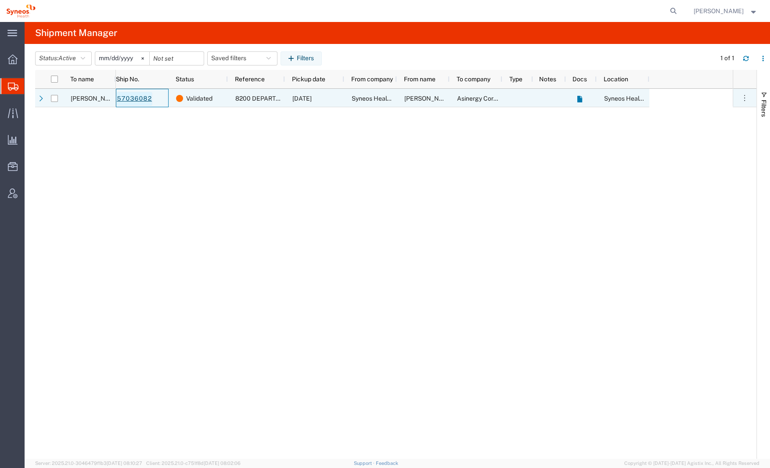
click at [132, 97] on link "57036082" at bounding box center [134, 99] width 36 height 14
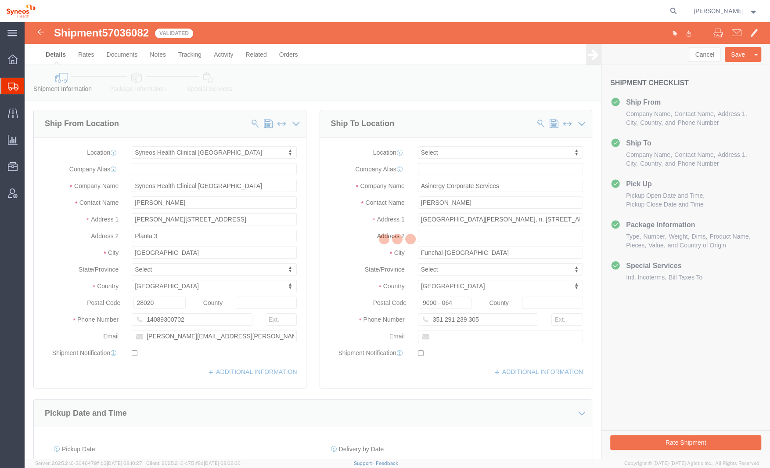
select select "48900"
select select
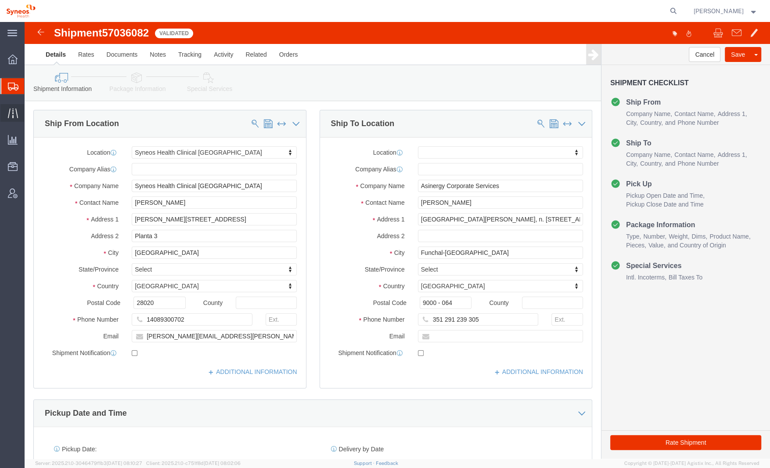
click at [13, 119] on div at bounding box center [12, 113] width 25 height 18
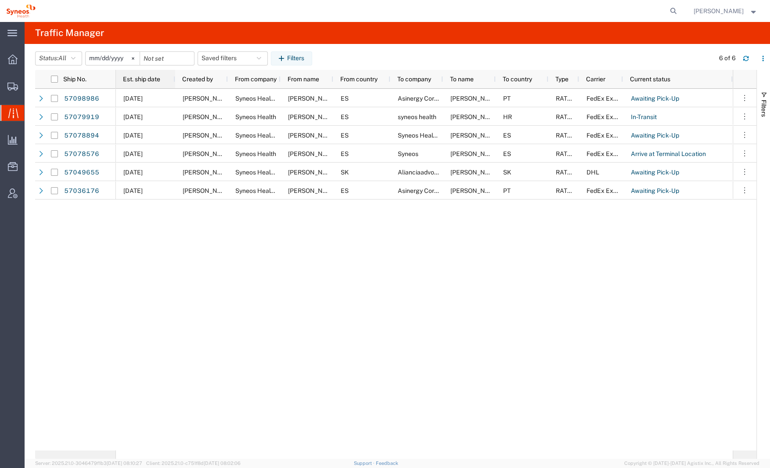
click at [136, 82] on span "Est. ship date" at bounding box center [141, 79] width 37 height 7
click at [14, 90] on icon at bounding box center [12, 87] width 11 height 8
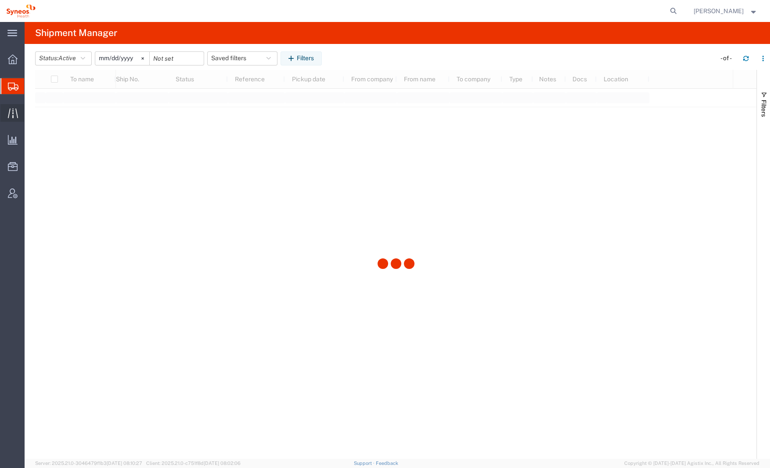
click at [10, 112] on icon at bounding box center [13, 113] width 10 height 10
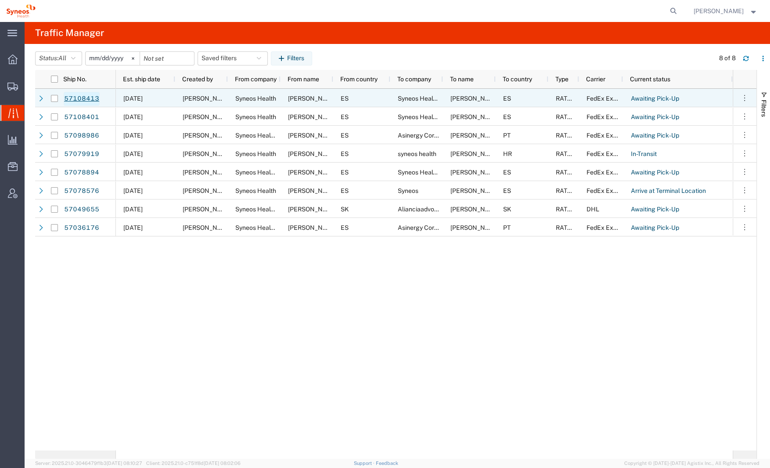
click at [83, 97] on link "57108413" at bounding box center [82, 99] width 36 height 14
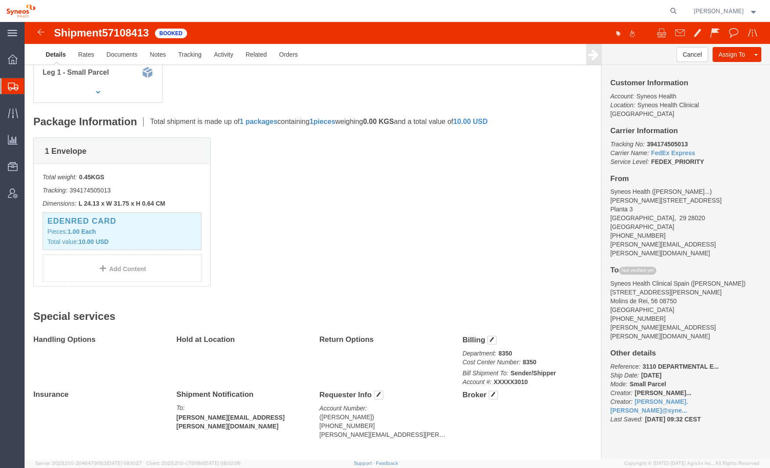
scroll to position [153, 0]
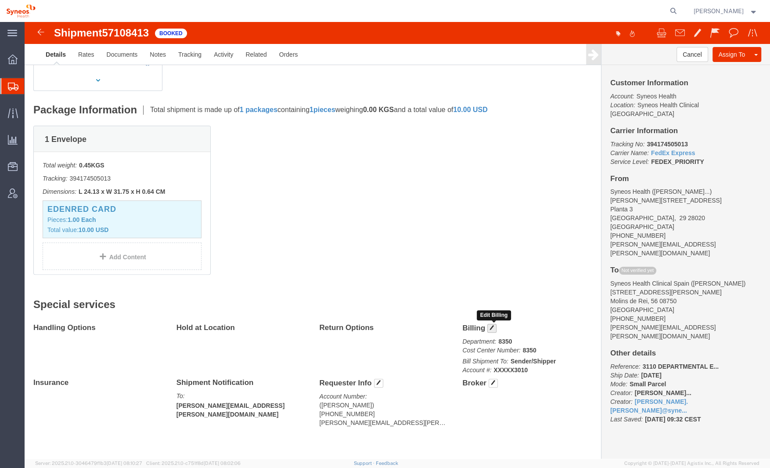
click span "button"
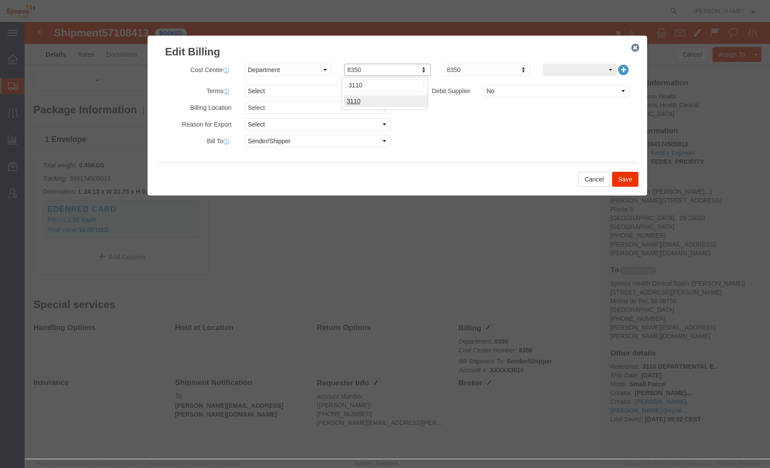
type input "3110"
click button "Save"
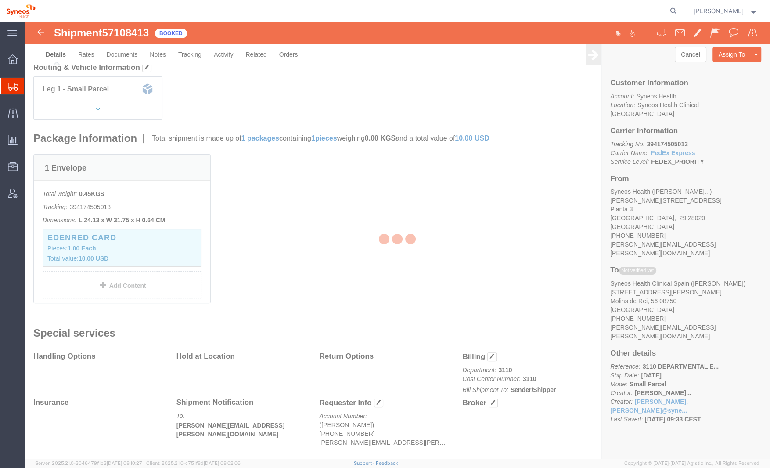
scroll to position [144, 0]
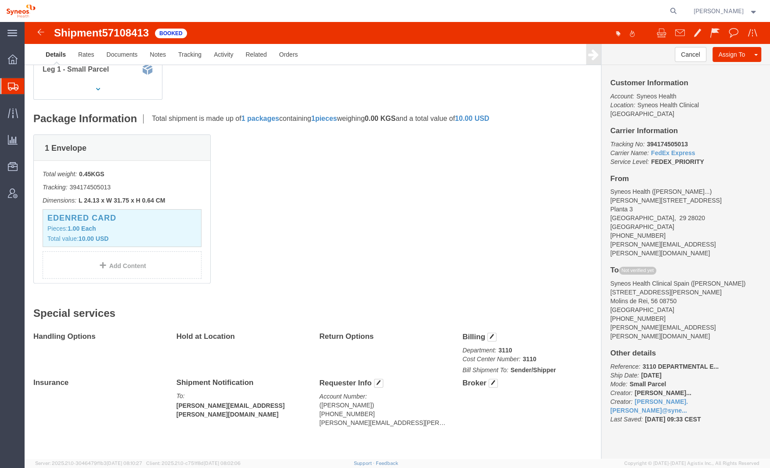
click img
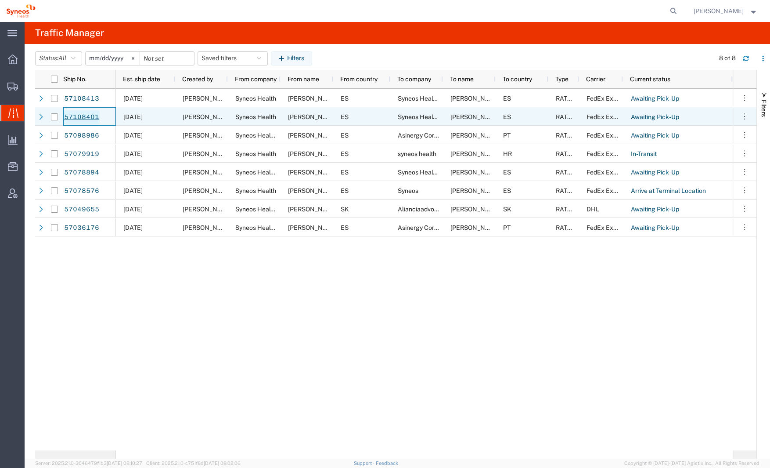
click at [85, 114] on link "57108401" at bounding box center [82, 117] width 36 height 14
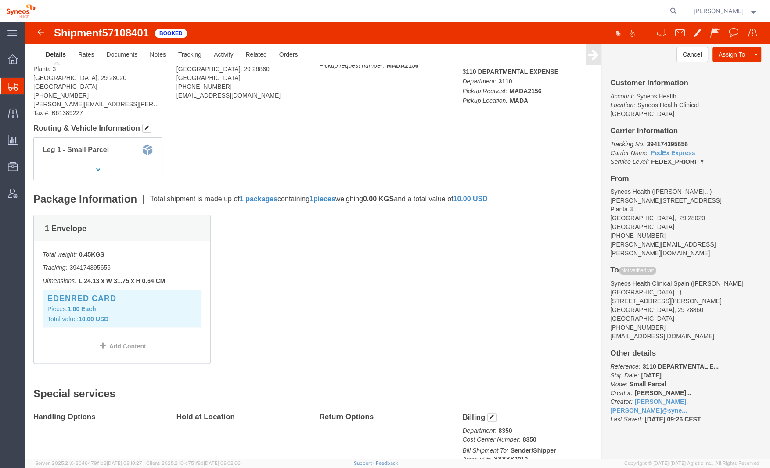
scroll to position [101, 0]
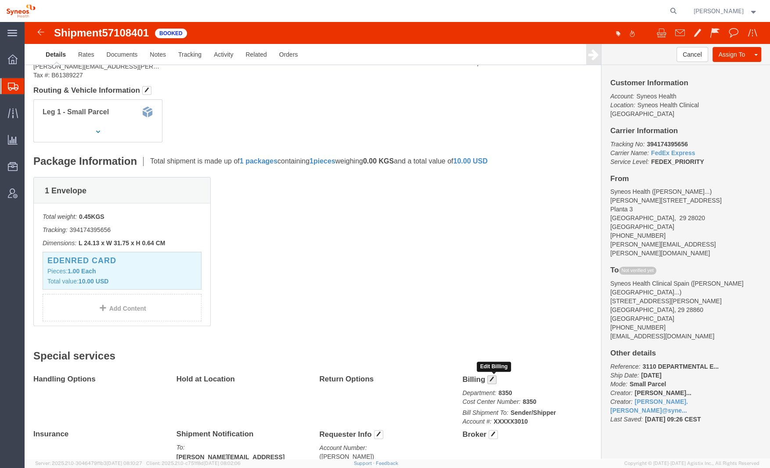
click span "button"
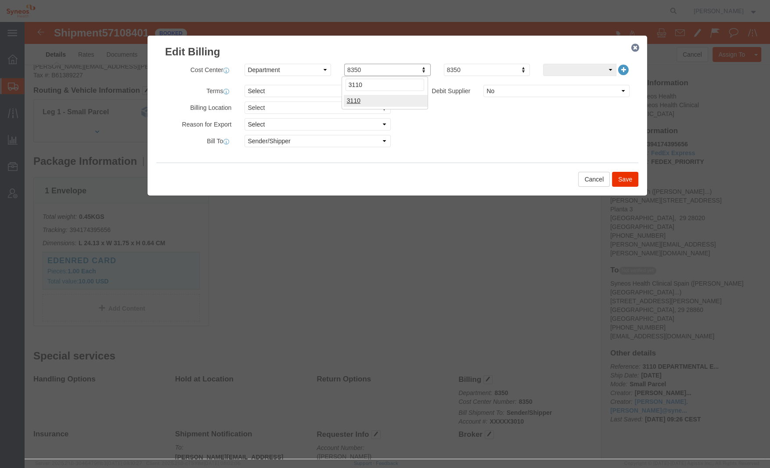
type input "3110"
click button "Save"
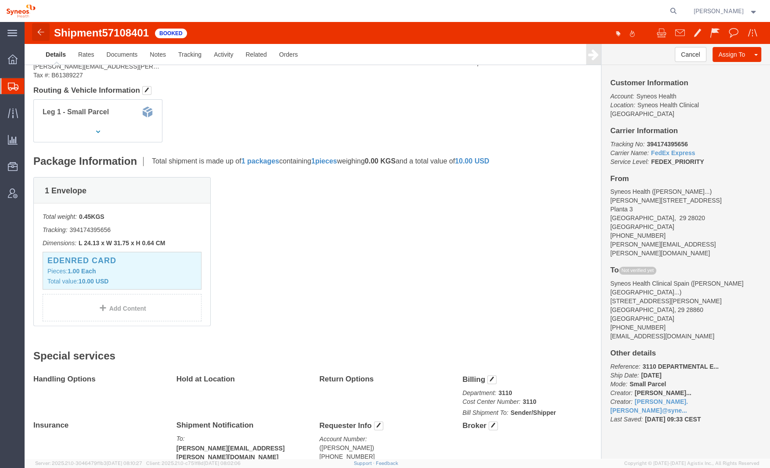
click img
